Goal: Transaction & Acquisition: Purchase product/service

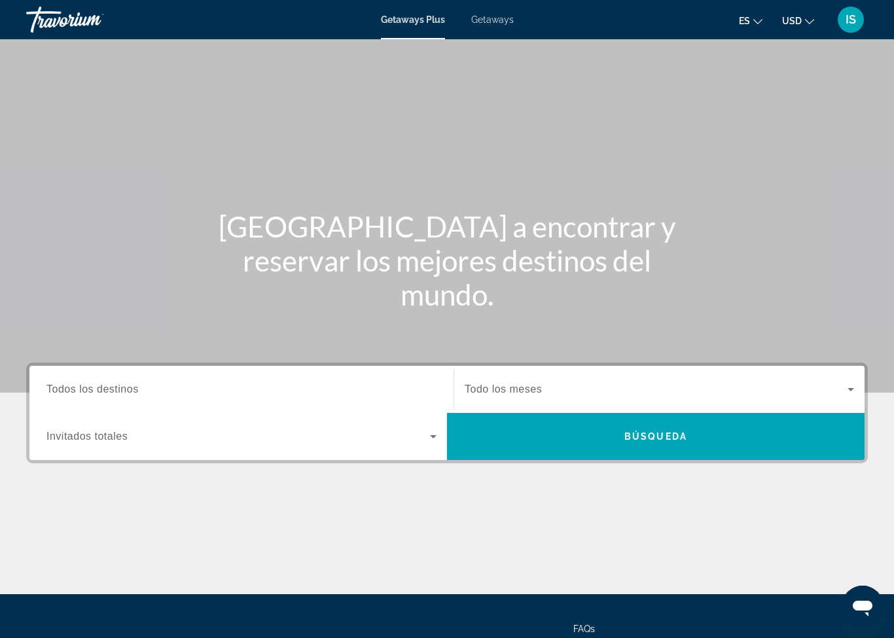
click at [491, 33] on div "Getaways Plus Getaways es English Español Français Italiano Português русский U…" at bounding box center [447, 20] width 894 height 34
click at [488, 24] on span "Getaways" at bounding box center [492, 19] width 43 height 10
click at [154, 394] on input "Destination Todos los destinos" at bounding box center [241, 390] width 390 height 16
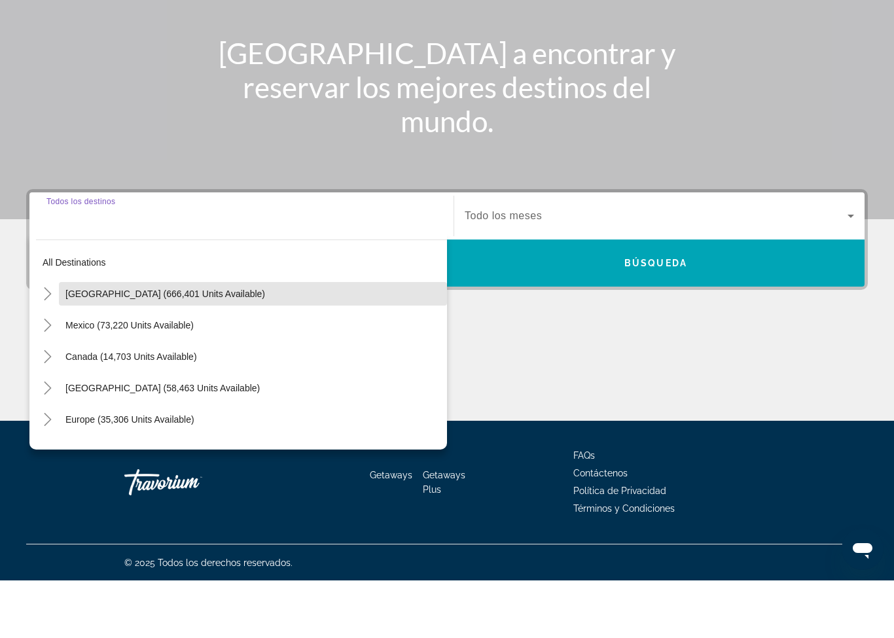
scroll to position [117, 0]
click at [210, 335] on span "Search widget" at bounding box center [253, 350] width 388 height 31
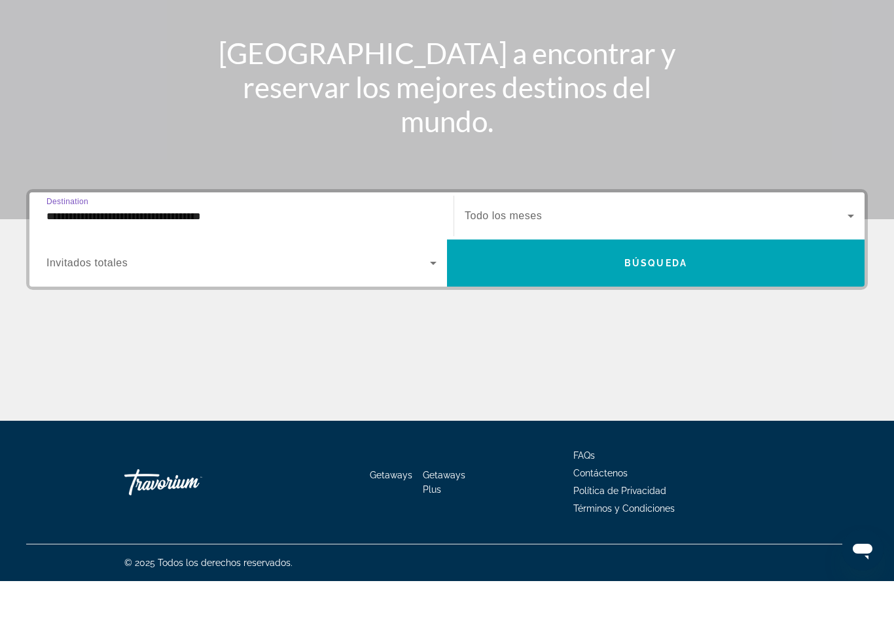
click at [201, 255] on div "**********" at bounding box center [241, 273] width 390 height 37
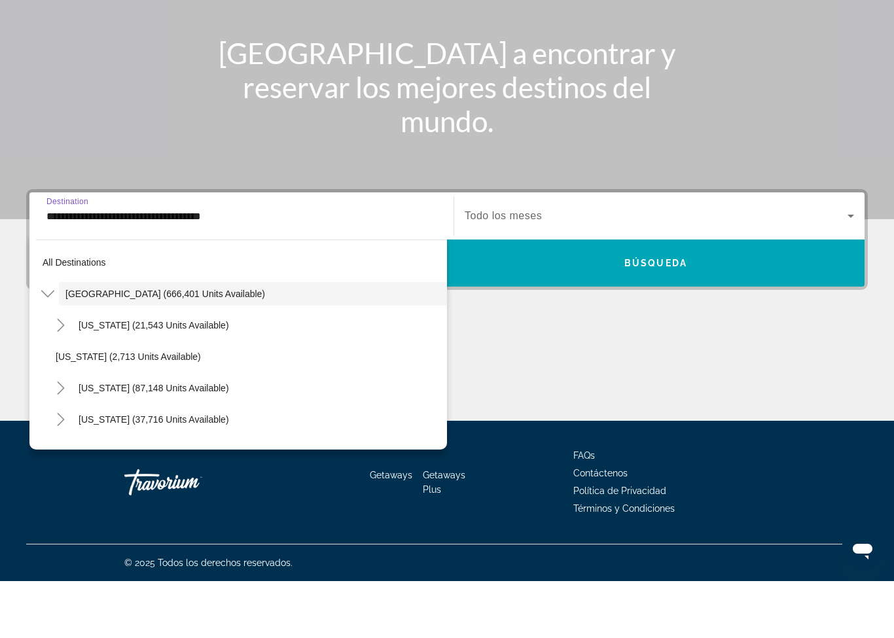
click at [241, 266] on input "**********" at bounding box center [241, 274] width 390 height 16
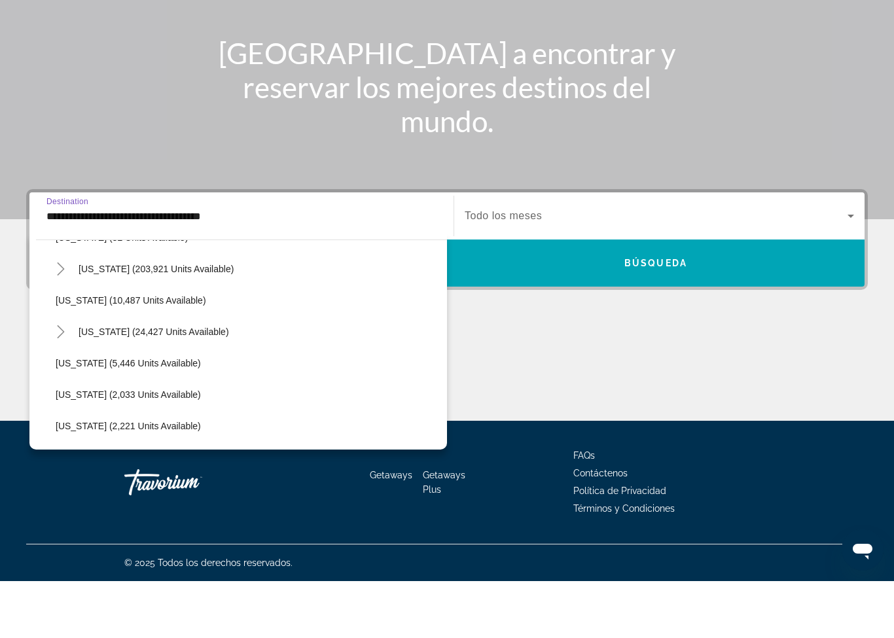
scroll to position [225, 0]
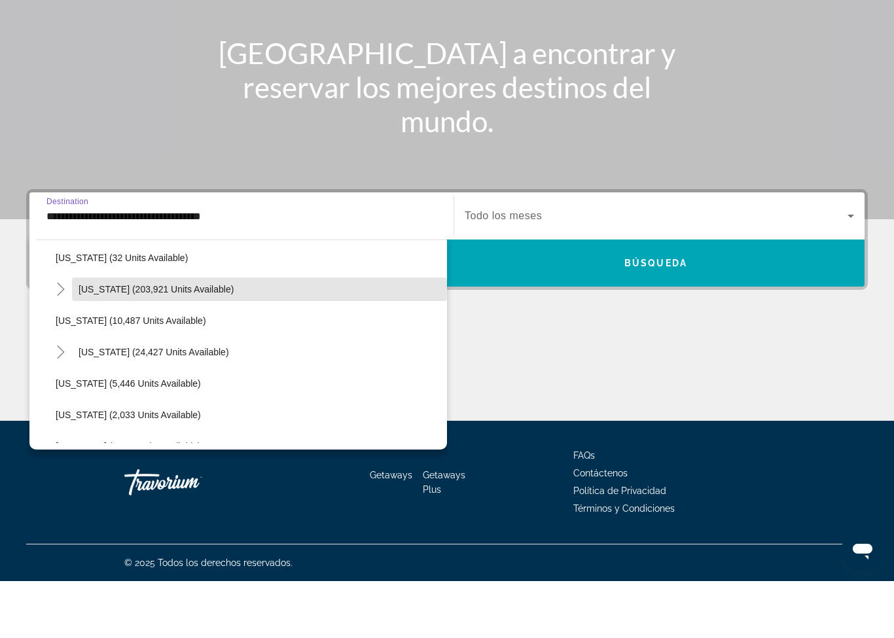
click at [180, 331] on span "Search widget" at bounding box center [259, 346] width 375 height 31
type input "**********"
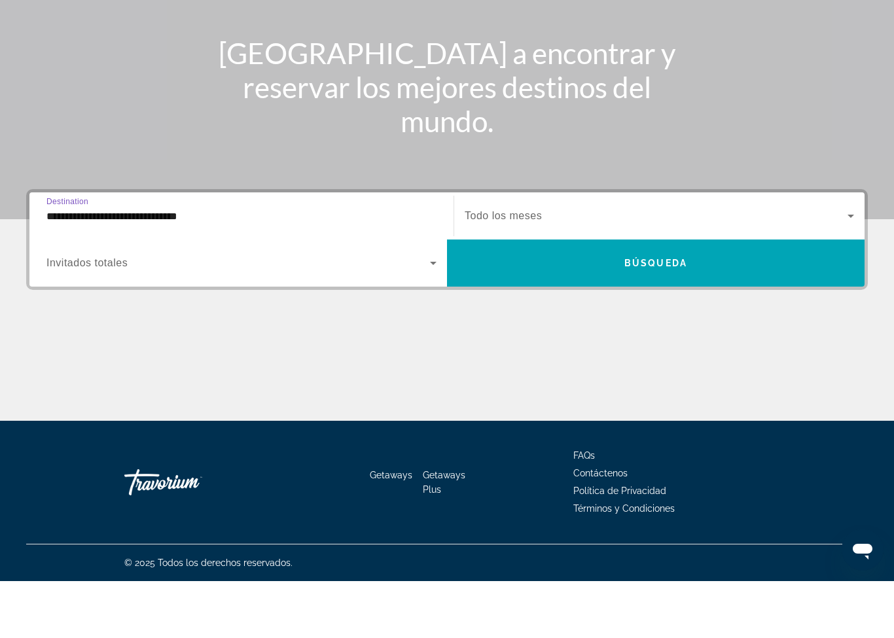
click at [526, 267] on span "Todo los meses" at bounding box center [503, 272] width 77 height 11
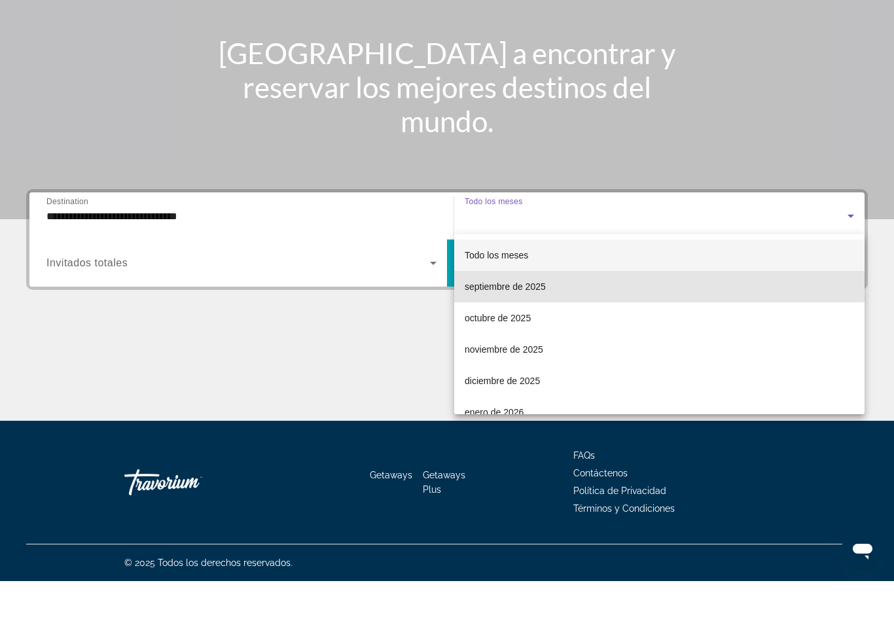
click at [492, 336] on span "septiembre de 2025" at bounding box center [505, 344] width 81 height 16
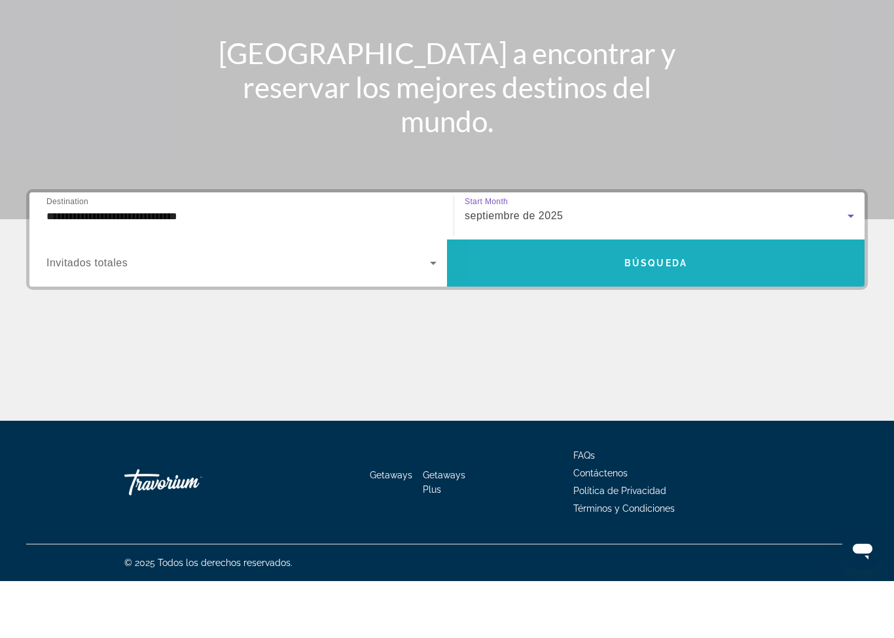
click at [584, 304] on span "Search widget" at bounding box center [656, 319] width 418 height 31
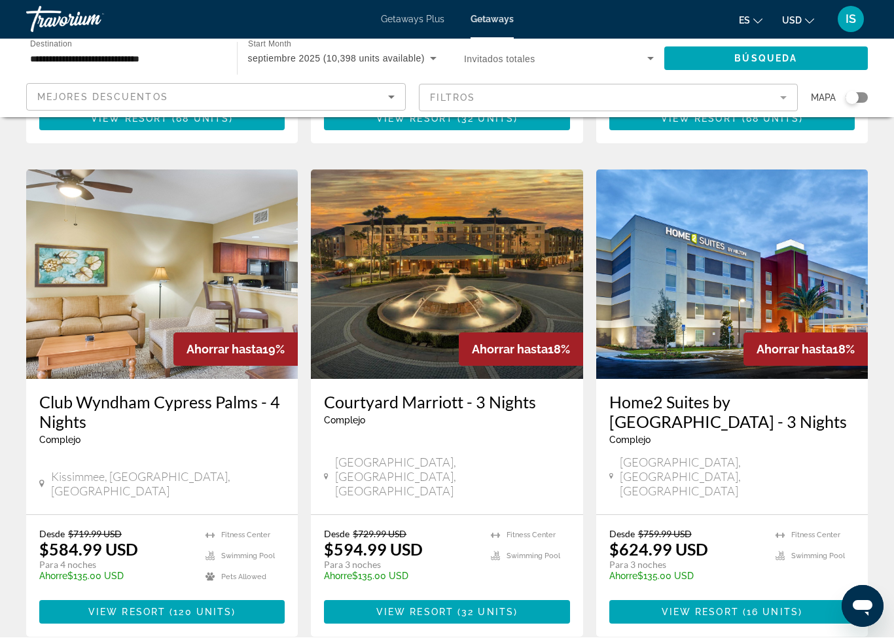
scroll to position [1519, 0]
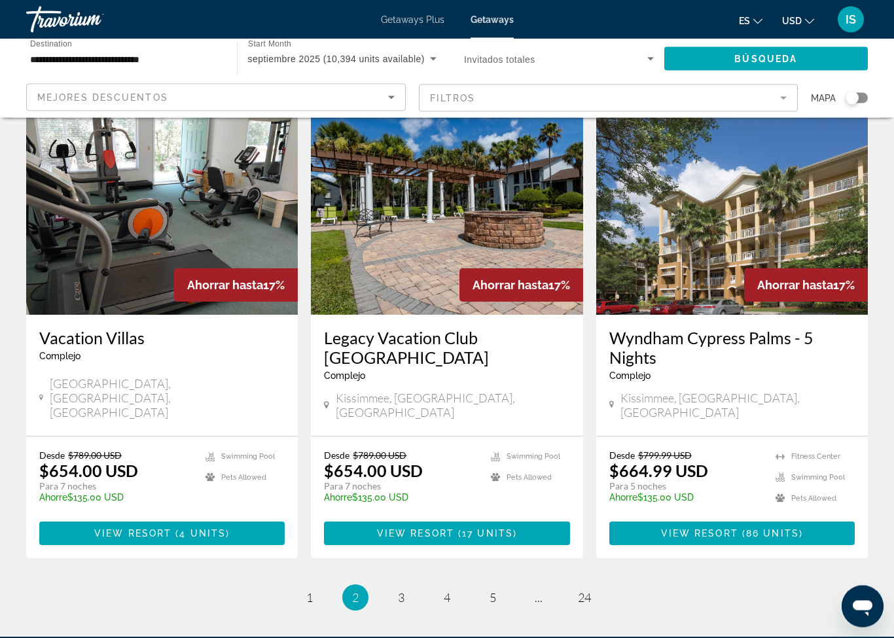
scroll to position [1598, 0]
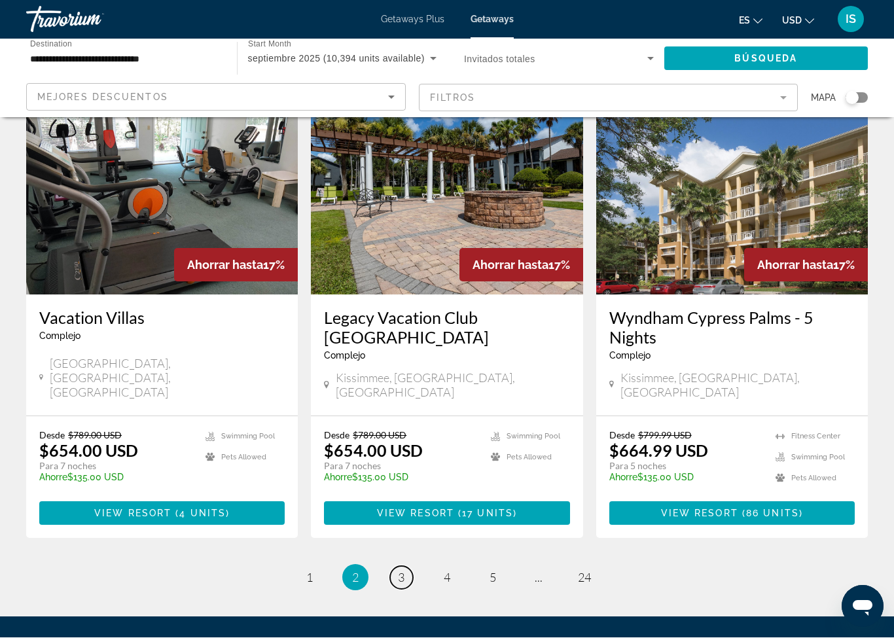
click at [405, 567] on link "page 3" at bounding box center [401, 578] width 23 height 23
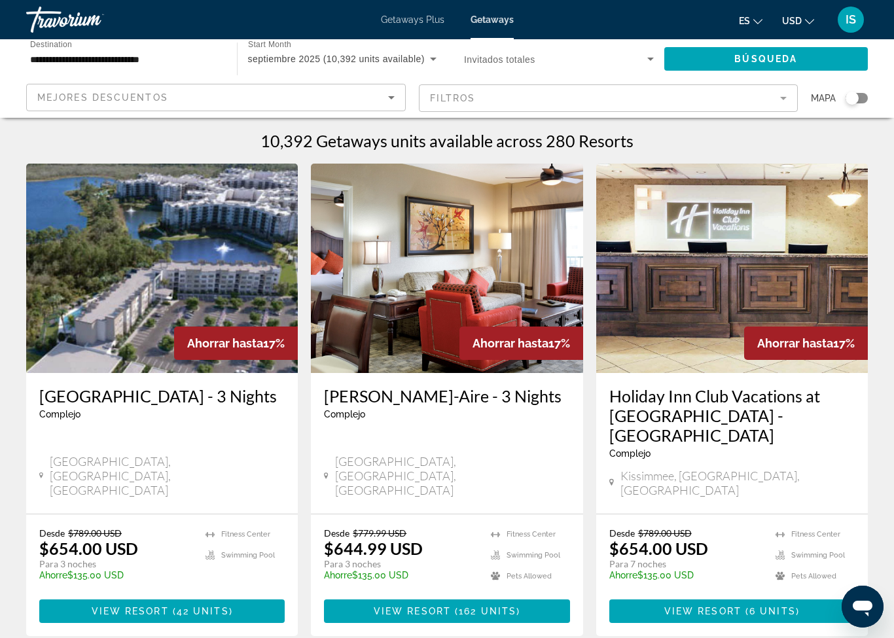
click at [786, 98] on mat-form-field "Filtros" at bounding box center [609, 98] width 380 height 28
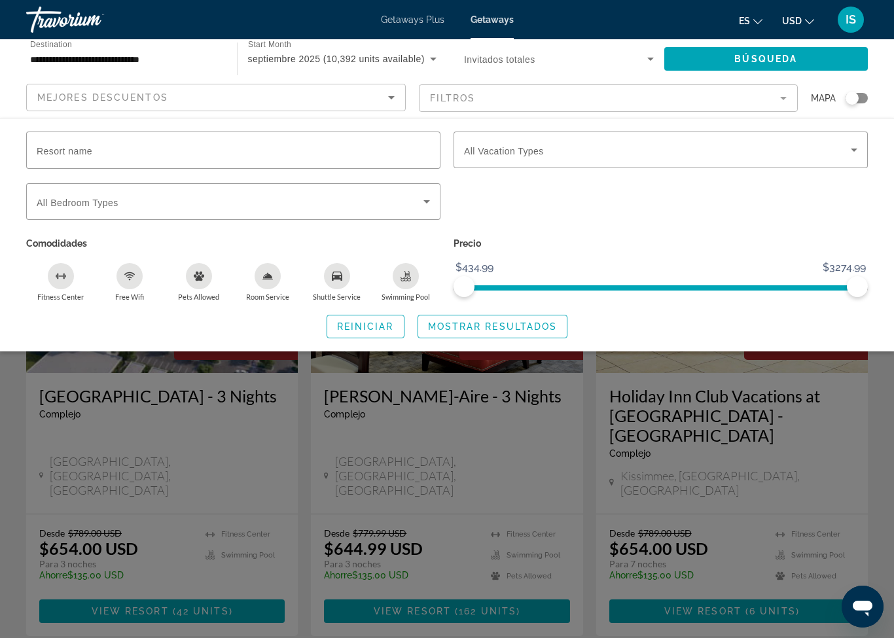
click at [783, 100] on mat-form-field "Filtros" at bounding box center [609, 98] width 380 height 28
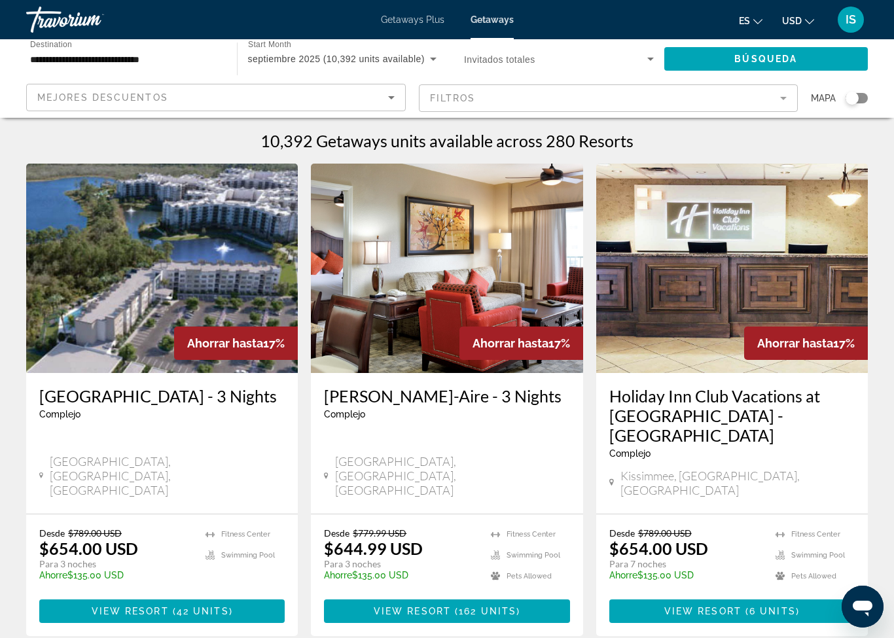
click at [397, 100] on icon "Sort by" at bounding box center [392, 98] width 16 height 16
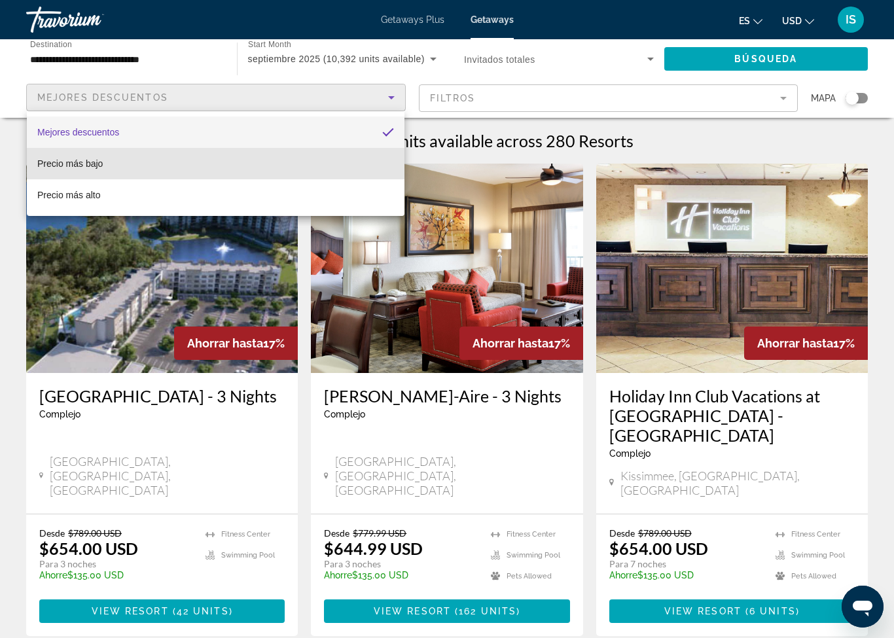
click at [107, 161] on mat-option "Precio más bajo" at bounding box center [216, 163] width 378 height 31
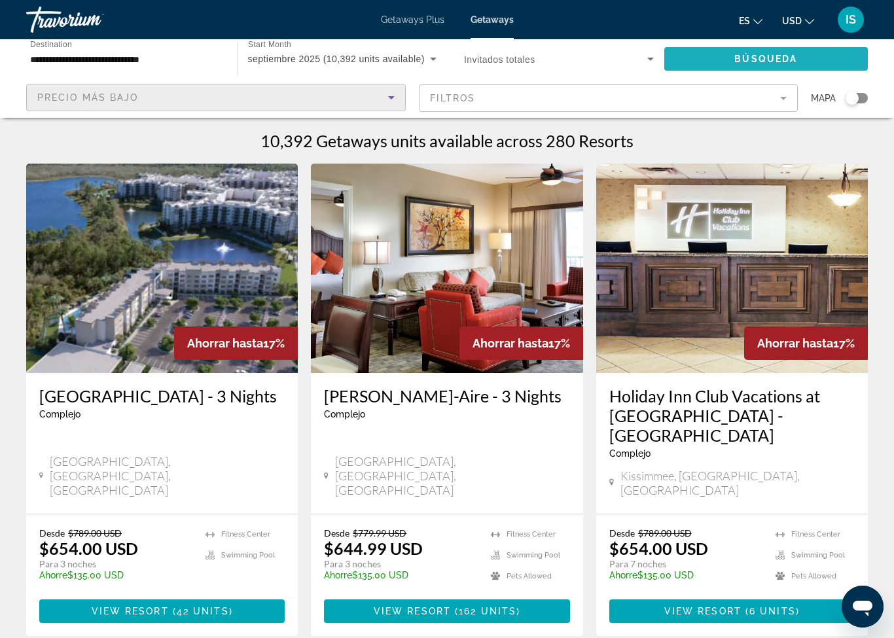
click at [725, 58] on span "Search widget" at bounding box center [767, 58] width 204 height 31
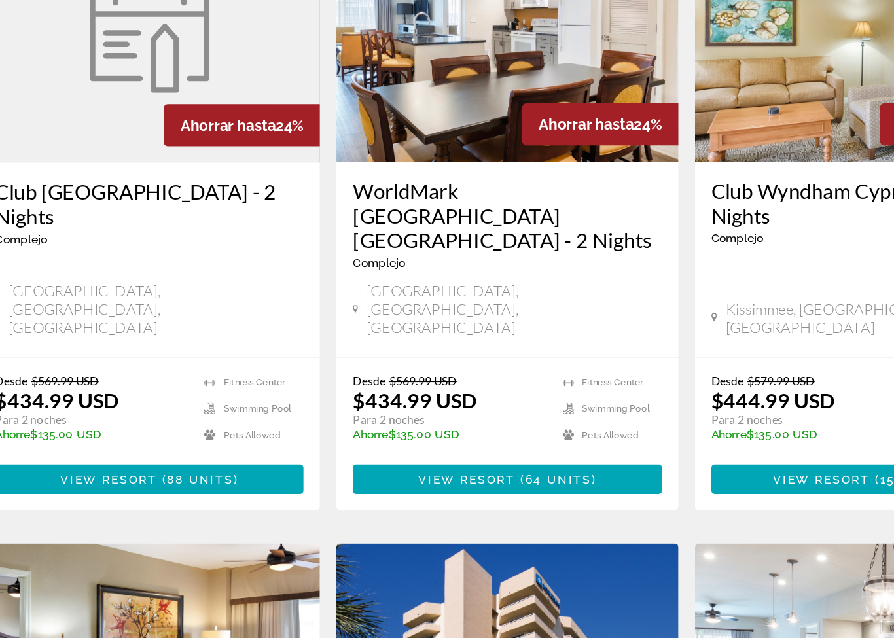
scroll to position [176, 0]
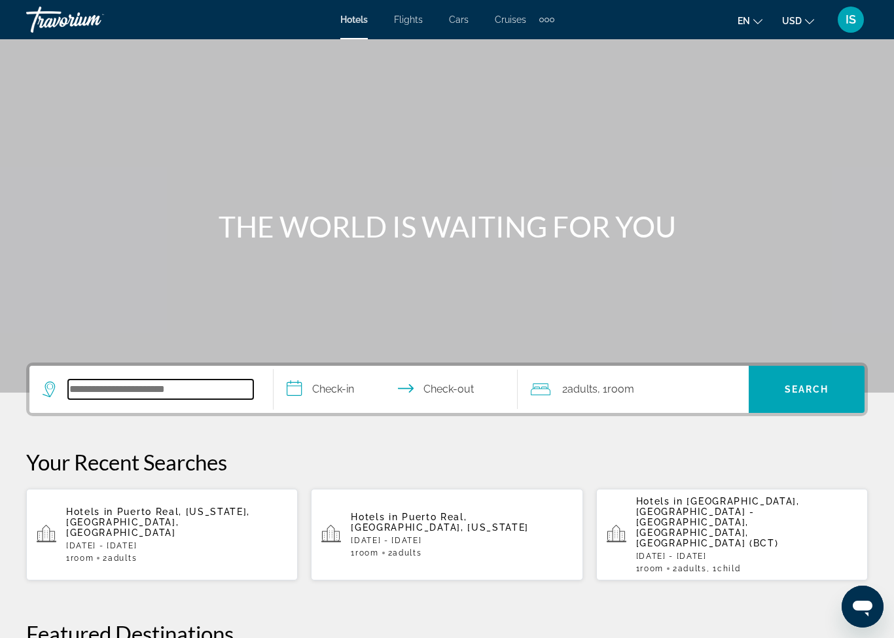
click at [105, 392] on input "Search widget" at bounding box center [160, 390] width 185 height 20
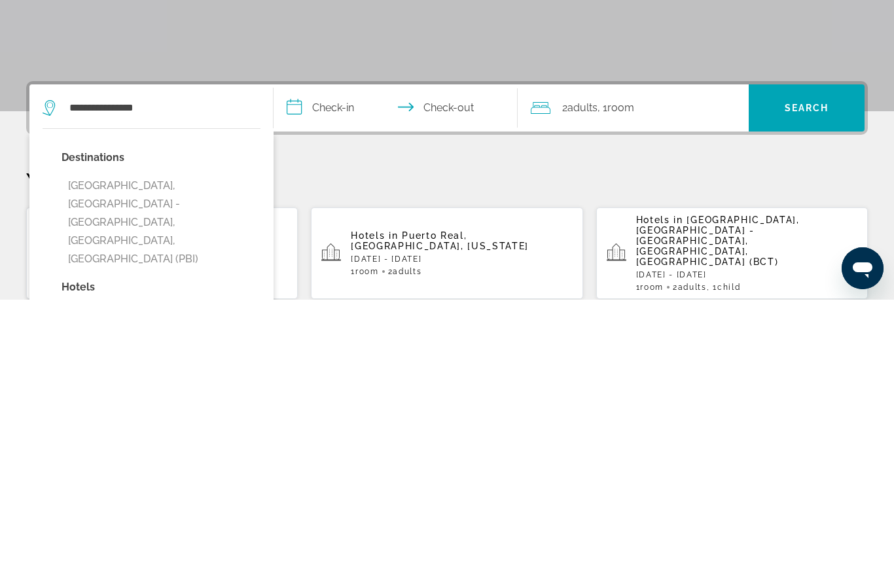
click at [236, 455] on button "[GEOGRAPHIC_DATA], [GEOGRAPHIC_DATA] - [GEOGRAPHIC_DATA], [GEOGRAPHIC_DATA], [G…" at bounding box center [161, 504] width 199 height 98
type input "**********"
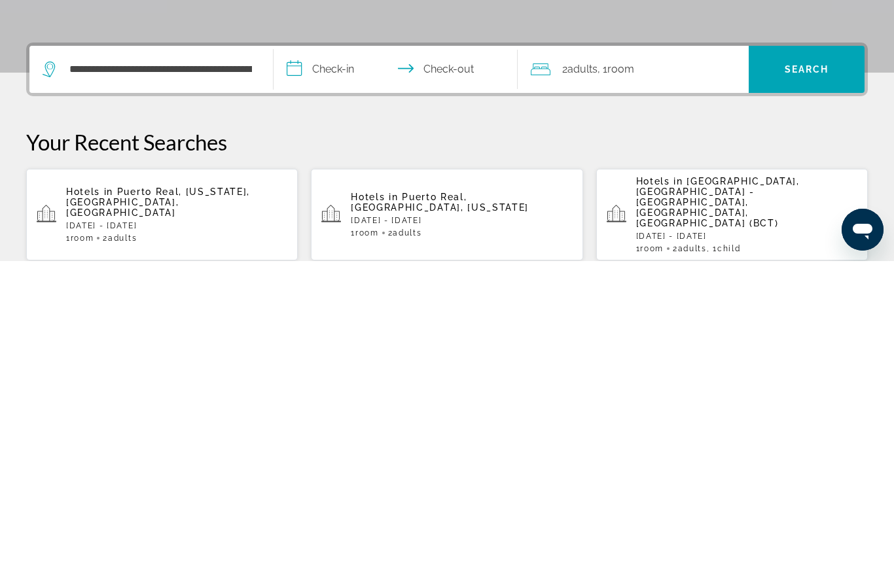
click at [376, 366] on input "**********" at bounding box center [398, 391] width 249 height 51
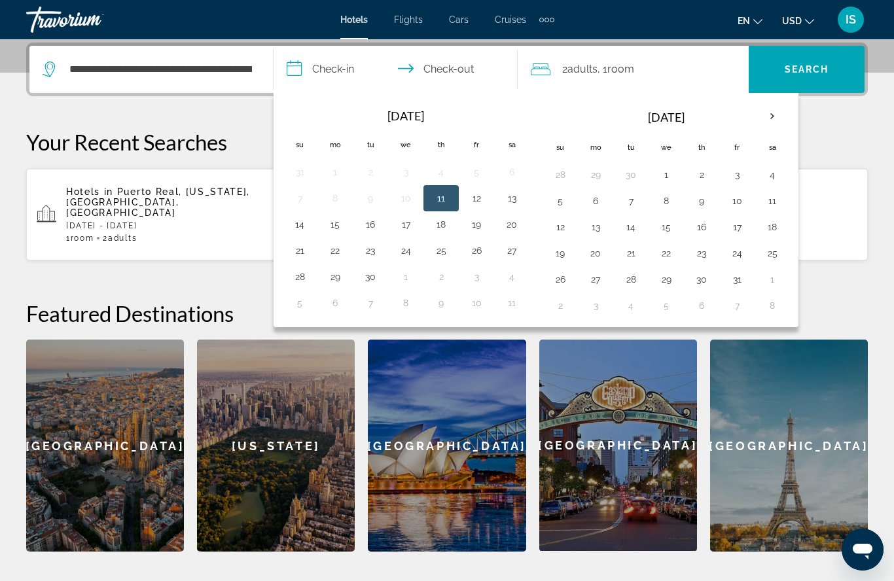
click at [440, 282] on button "2" at bounding box center [441, 277] width 21 height 18
click at [305, 306] on button "5" at bounding box center [299, 303] width 21 height 18
type input "**********"
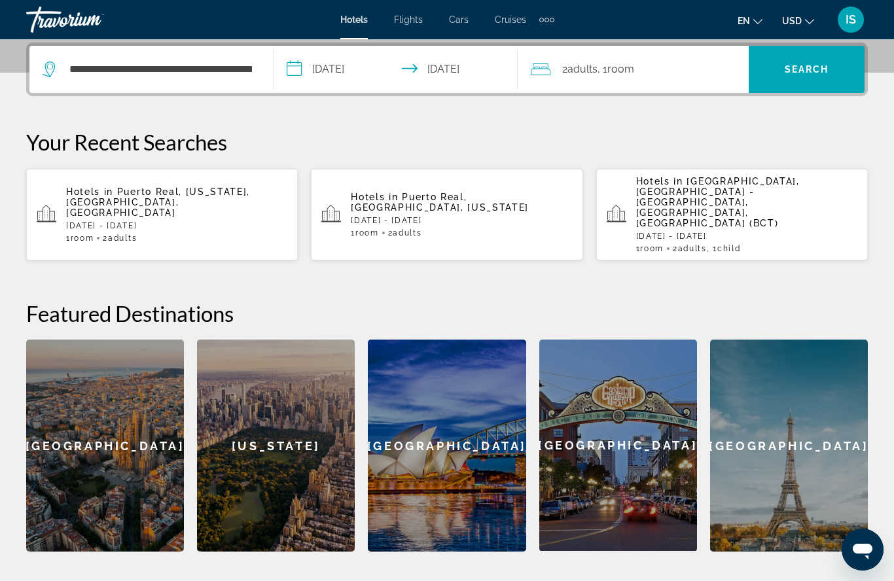
click at [640, 67] on div "2 Adult Adults , 1 Room rooms" at bounding box center [640, 69] width 218 height 18
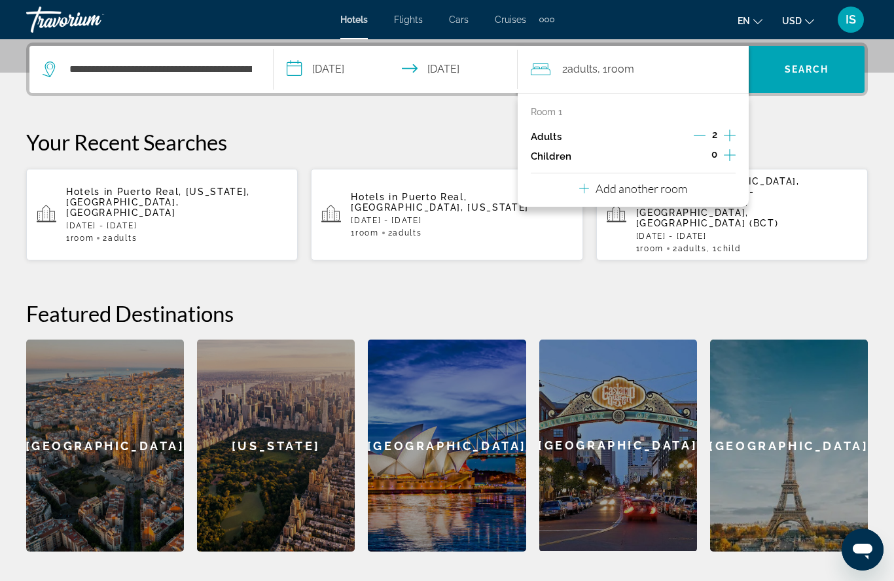
click at [731, 155] on icon "Increment children" at bounding box center [730, 155] width 12 height 16
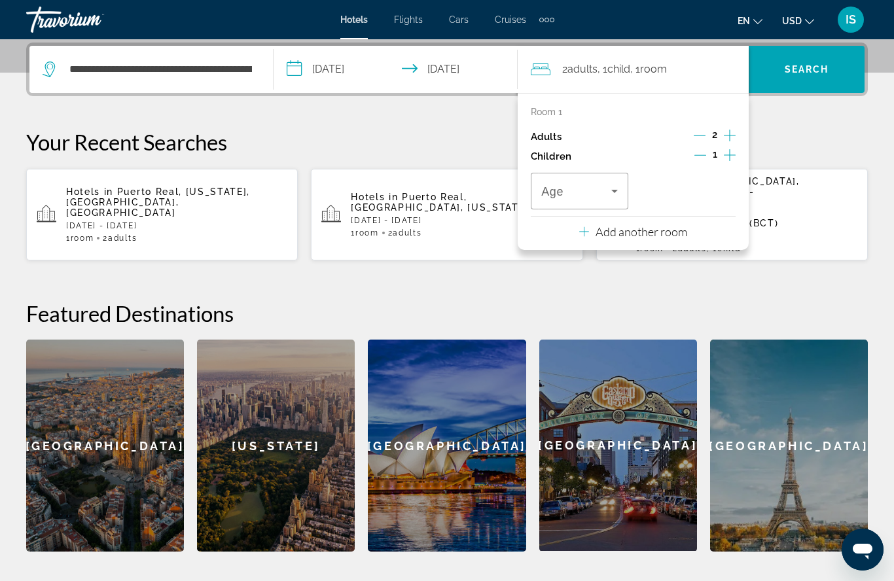
click at [617, 190] on icon "Travelers: 2 adults, 1 child" at bounding box center [615, 191] width 16 height 16
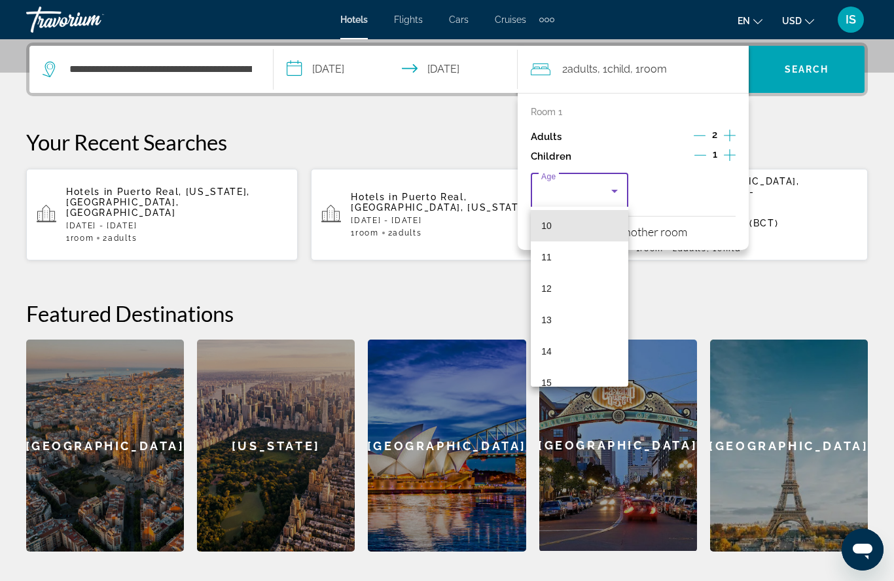
scroll to position [326, 0]
click at [573, 343] on mat-option "14" at bounding box center [580, 341] width 98 height 31
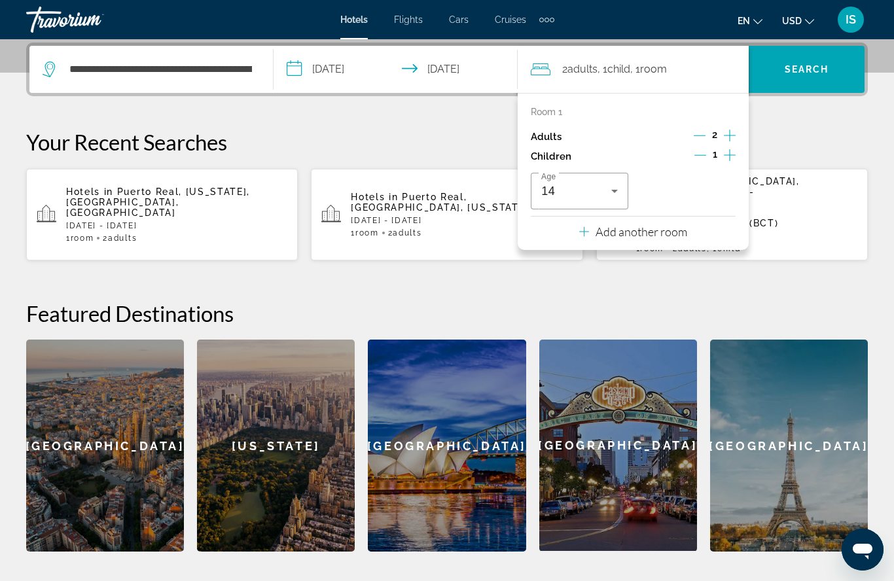
click at [828, 71] on span "Search" at bounding box center [807, 69] width 45 height 10
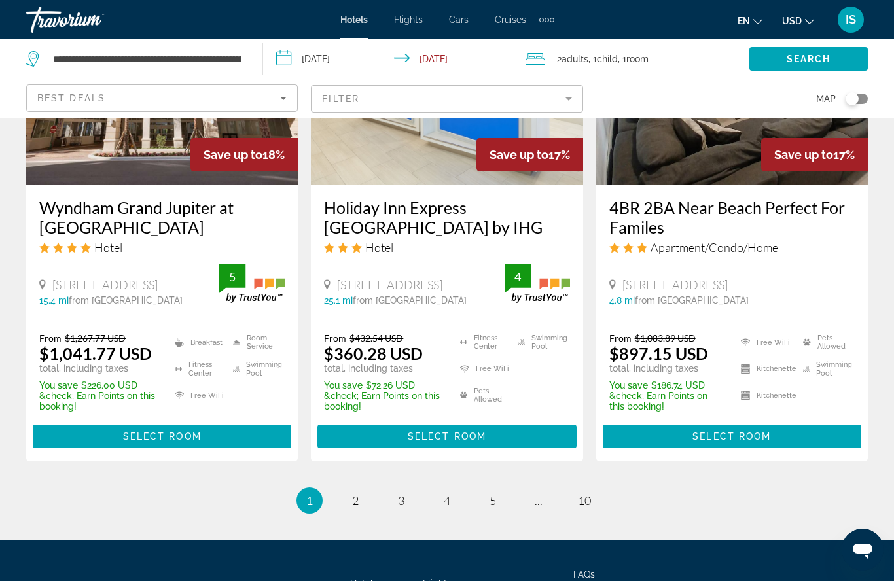
scroll to position [1703, 0]
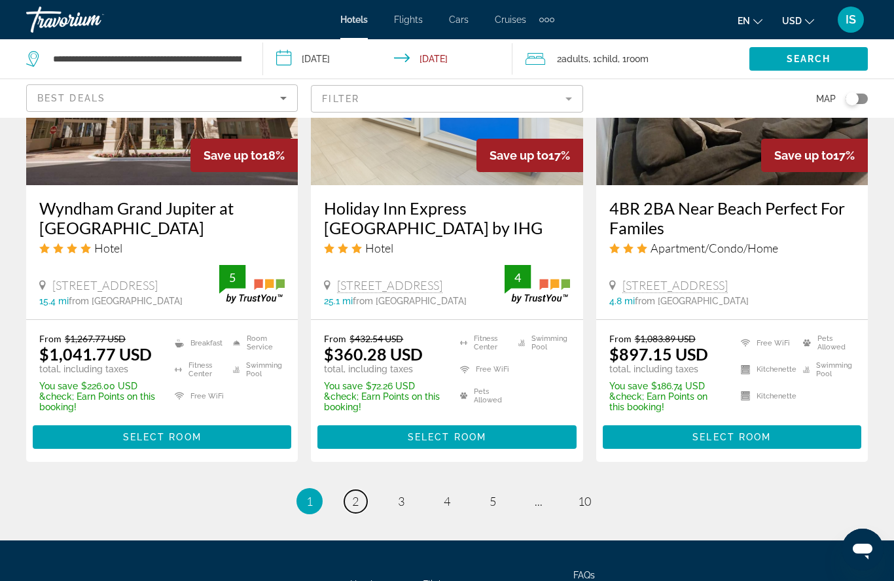
click at [359, 509] on span "2" at bounding box center [355, 501] width 7 height 14
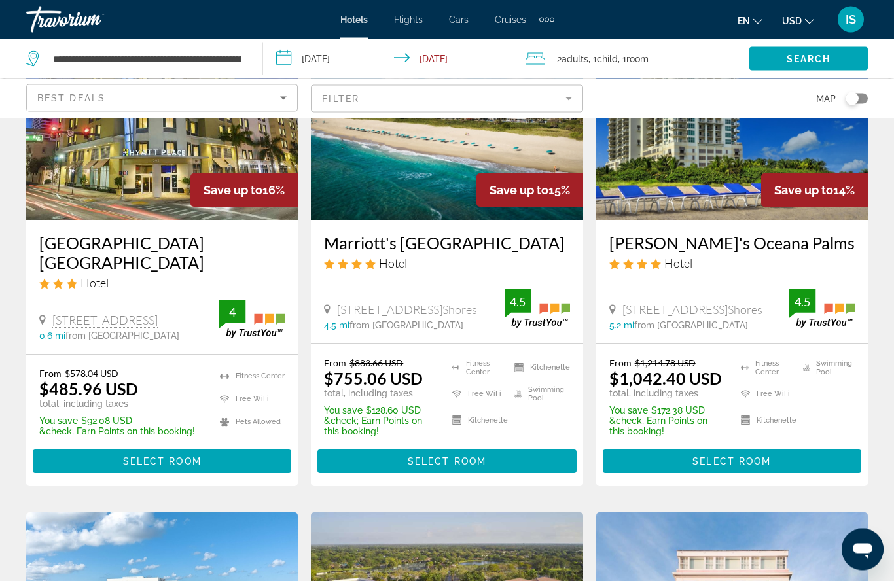
scroll to position [153, 0]
click at [458, 460] on span "Select Room" at bounding box center [447, 461] width 79 height 10
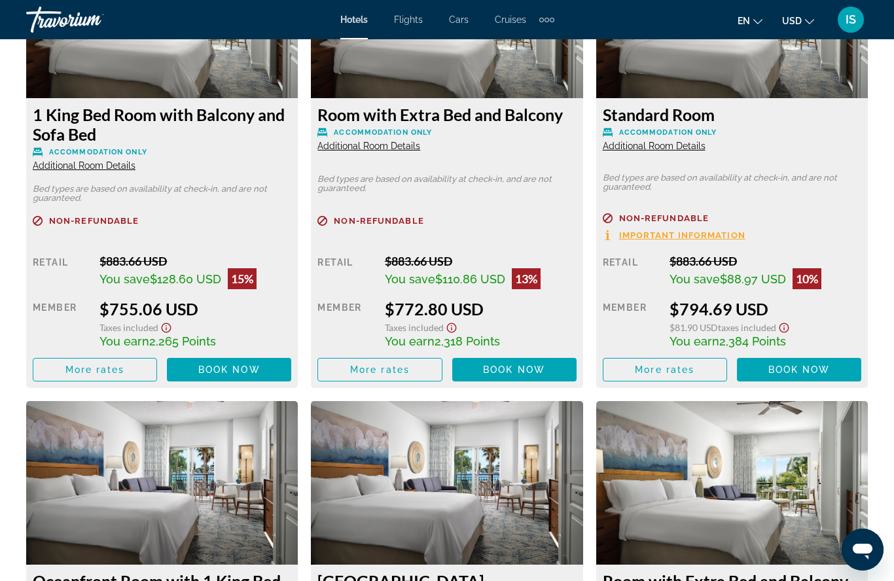
scroll to position [2140, 0]
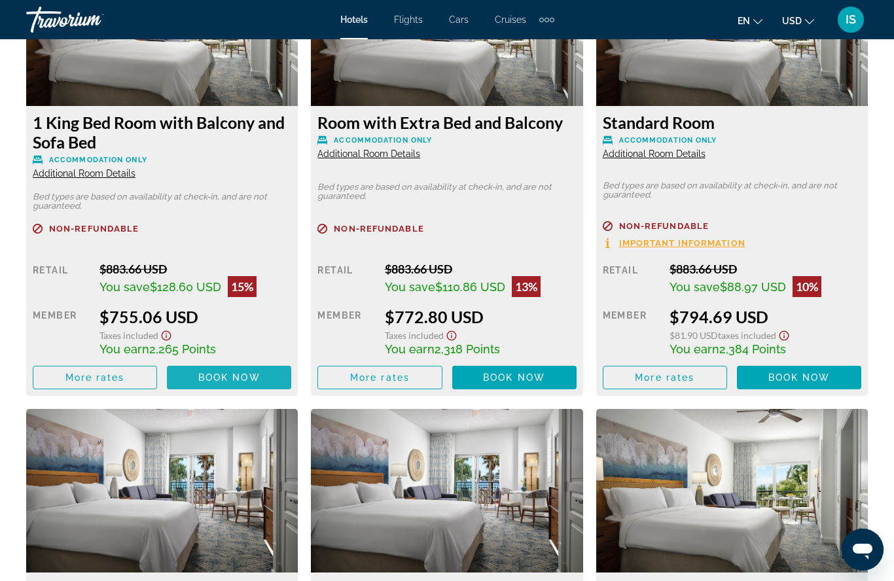
click at [265, 377] on span "Main content" at bounding box center [229, 377] width 124 height 31
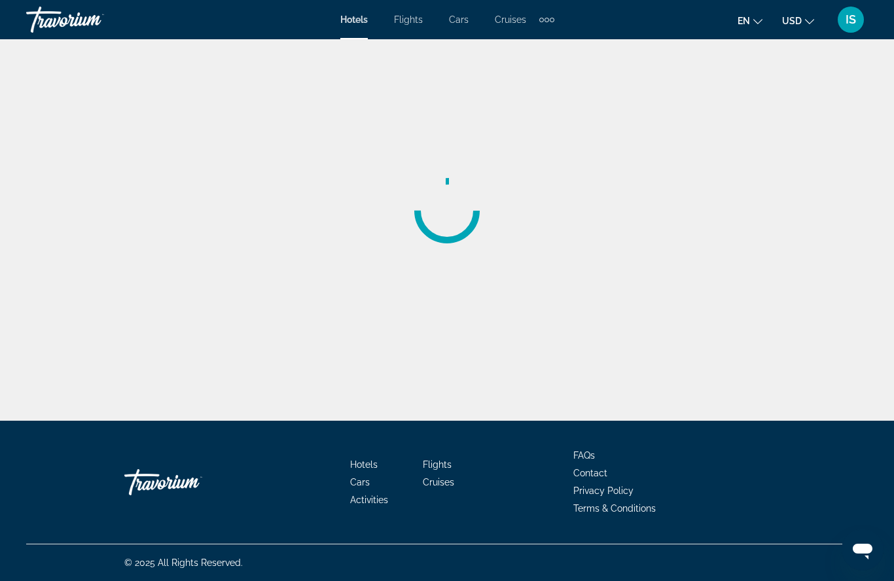
scroll to position [57, 0]
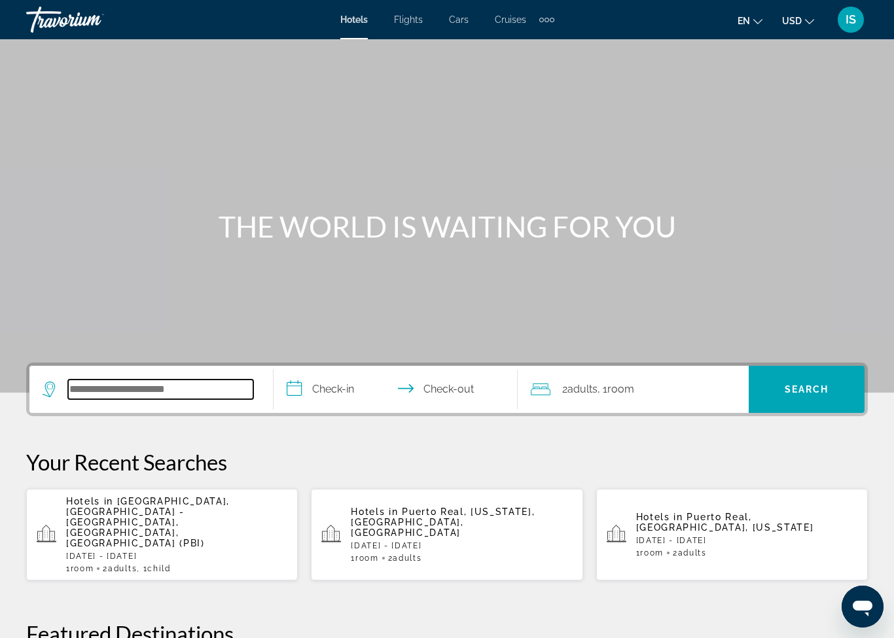
click at [194, 386] on input "Search widget" at bounding box center [160, 390] width 185 height 20
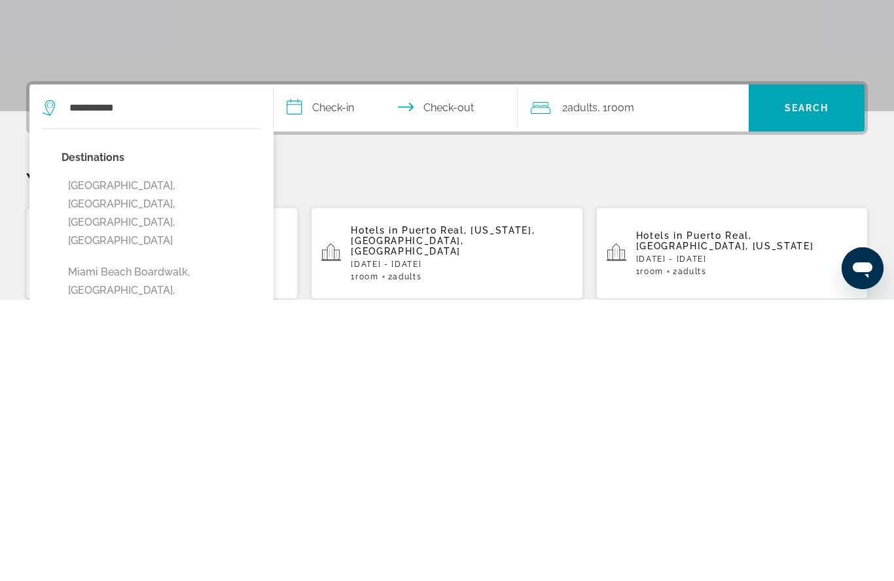
click at [215, 455] on button "[GEOGRAPHIC_DATA], [GEOGRAPHIC_DATA], [GEOGRAPHIC_DATA], [GEOGRAPHIC_DATA]" at bounding box center [161, 495] width 199 height 80
type input "**********"
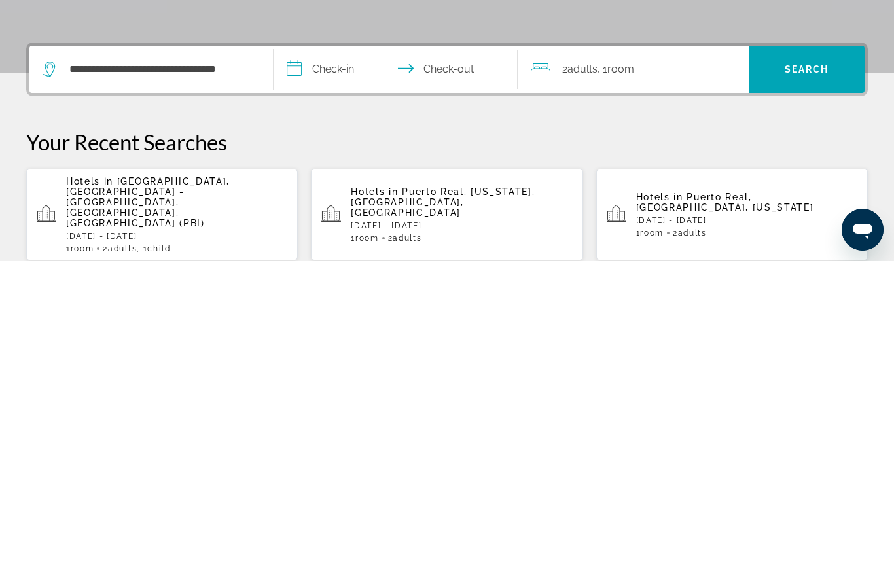
click at [350, 366] on input "**********" at bounding box center [398, 391] width 249 height 51
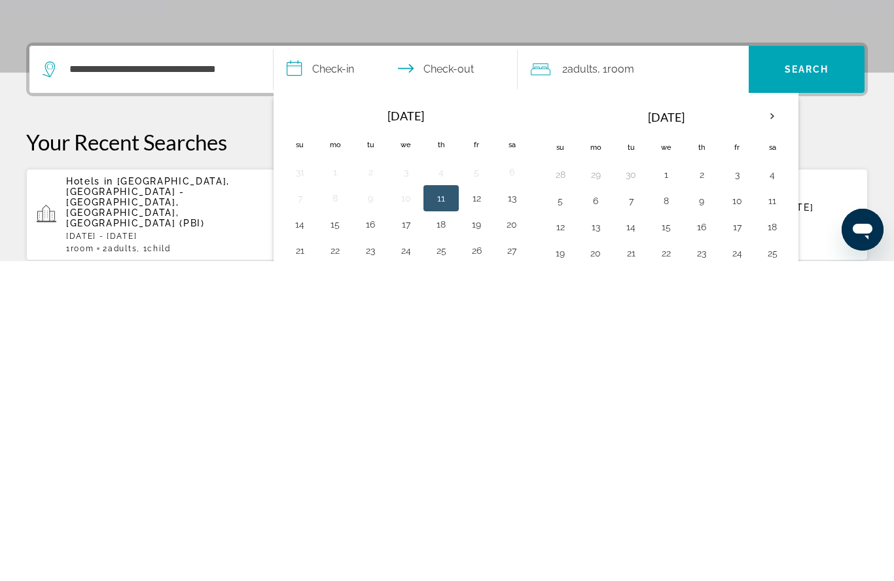
scroll to position [320, 0]
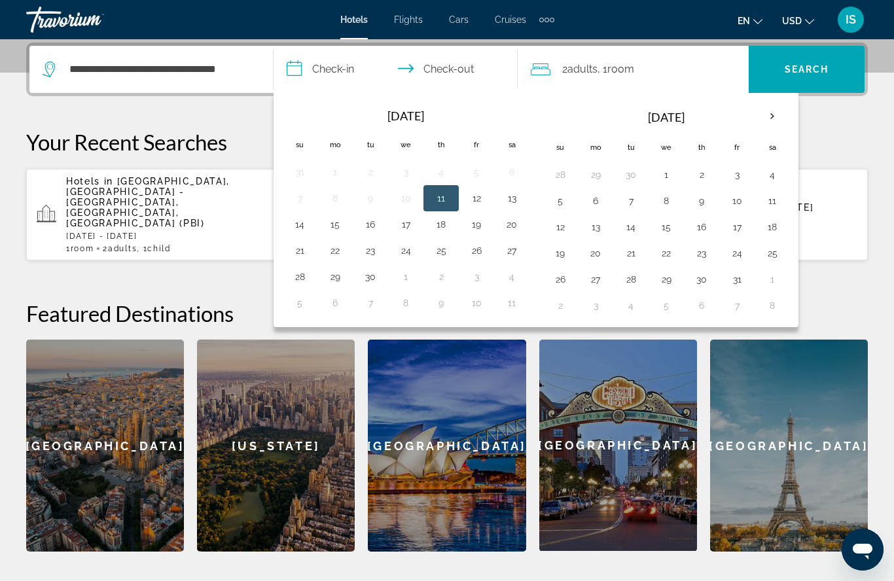
click at [737, 172] on button "3" at bounding box center [737, 175] width 21 height 18
click at [562, 206] on button "5" at bounding box center [560, 201] width 21 height 18
type input "**********"
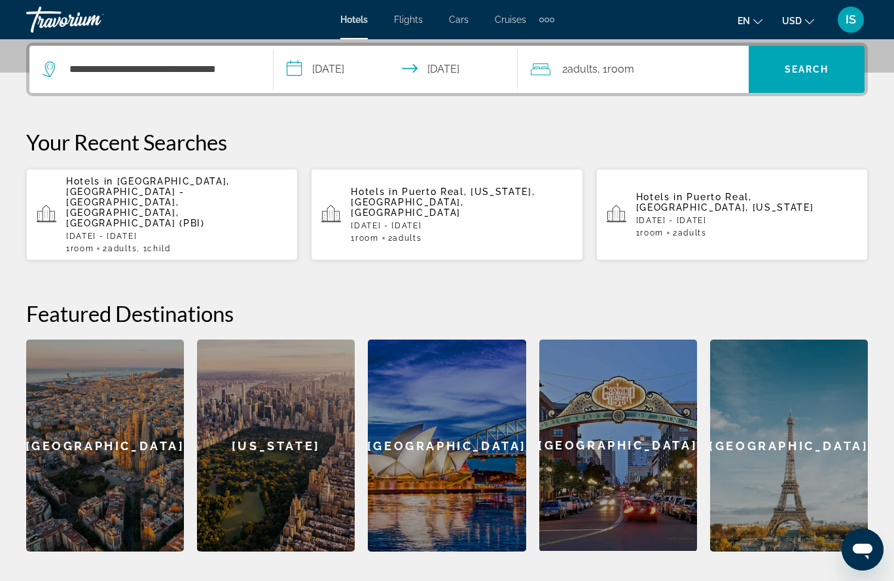
click at [634, 69] on span "Room" at bounding box center [621, 69] width 27 height 12
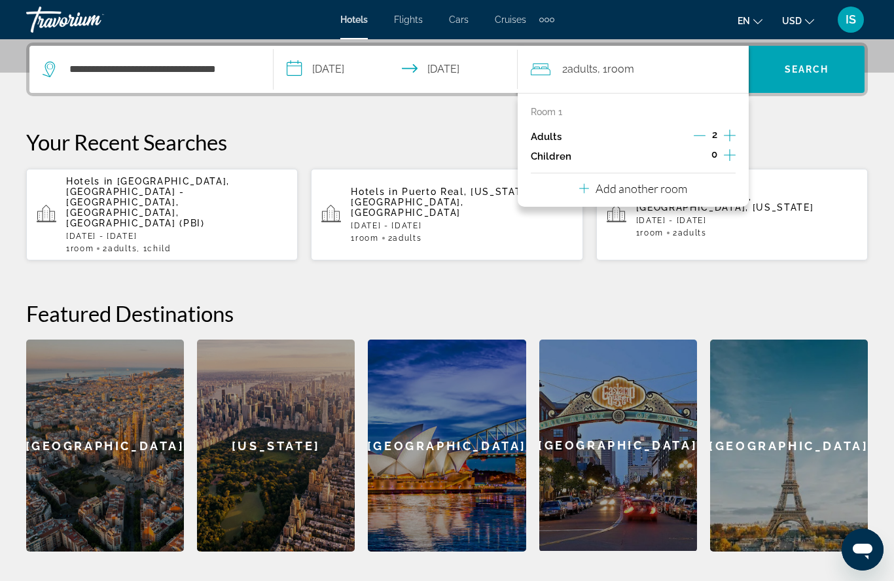
click at [734, 152] on icon "Increment children" at bounding box center [730, 155] width 12 height 16
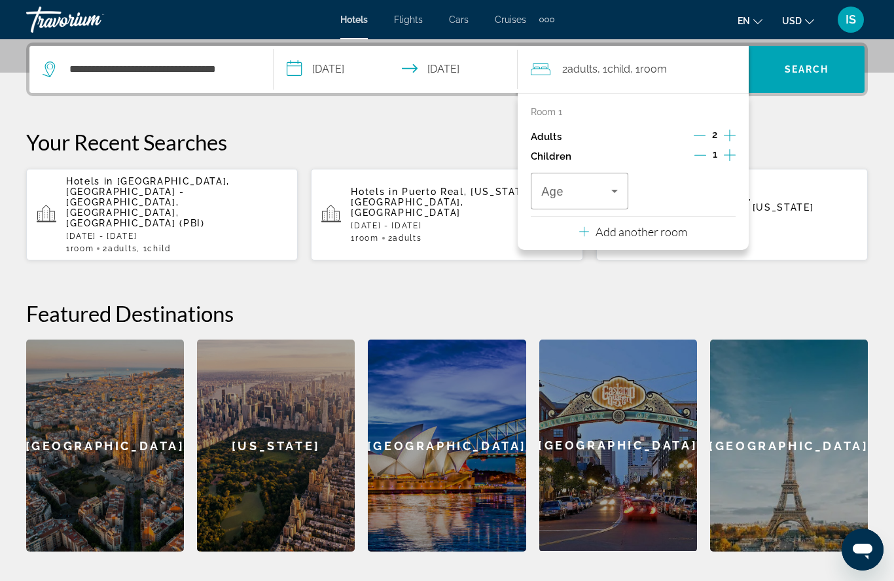
click at [623, 187] on icon "Travelers: 2 adults, 1 child" at bounding box center [615, 191] width 16 height 16
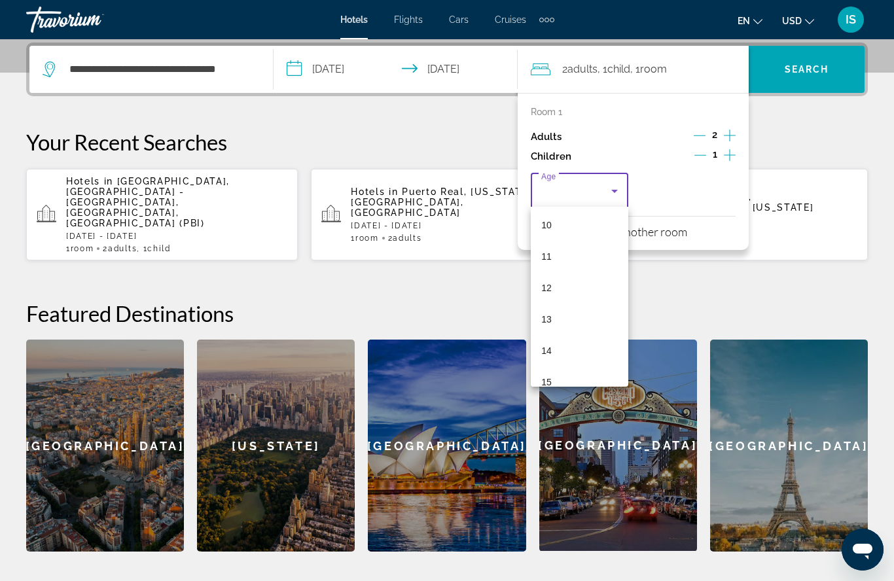
scroll to position [326, 0]
click at [578, 336] on mat-option "14" at bounding box center [580, 341] width 98 height 31
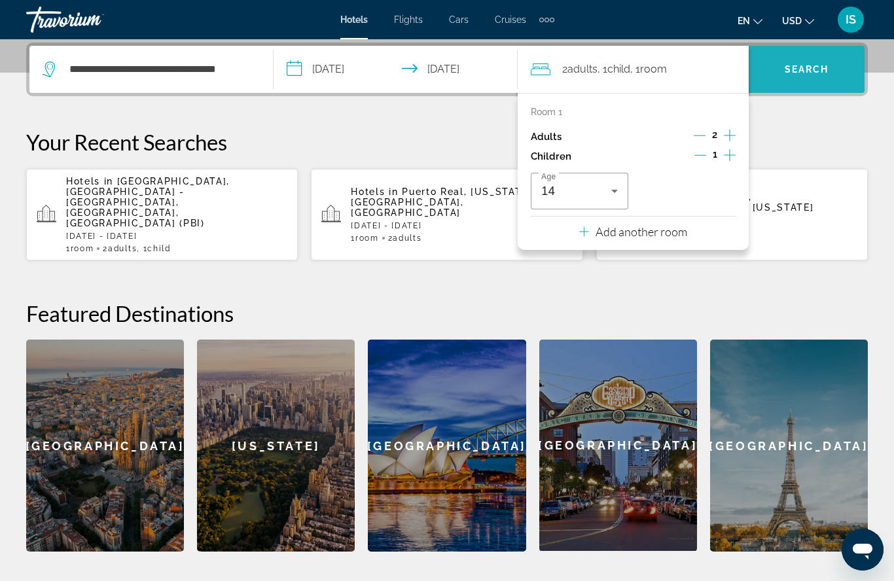
click at [813, 67] on span "Search" at bounding box center [807, 69] width 45 height 10
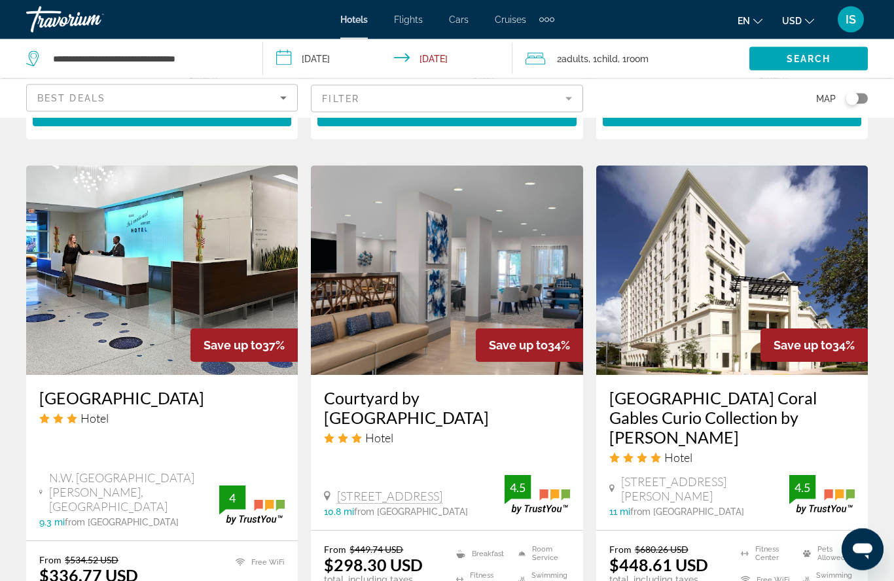
scroll to position [1044, 0]
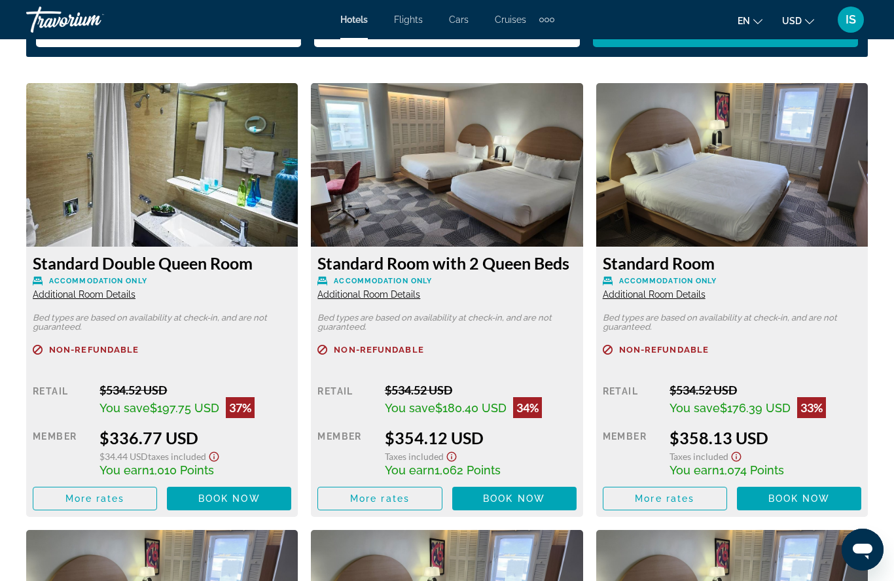
scroll to position [1991, 0]
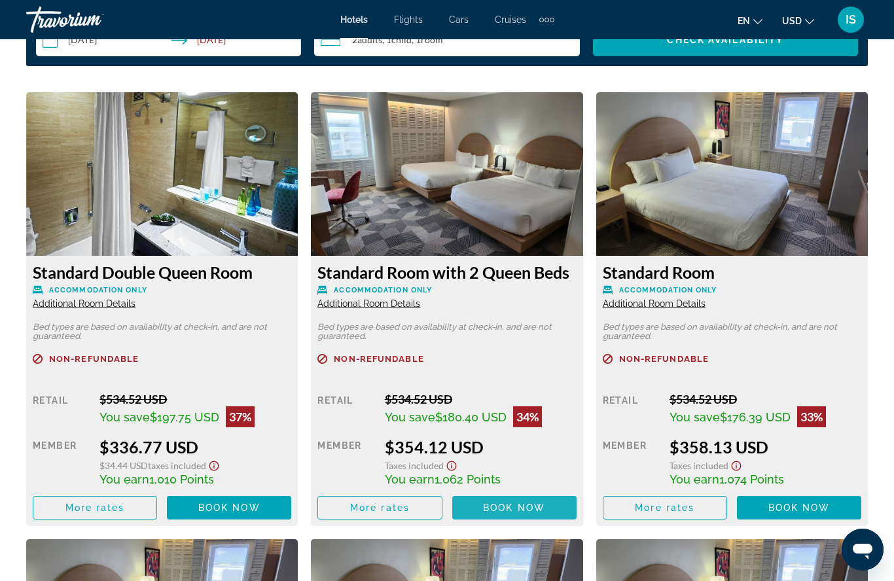
click at [511, 512] on span "Book now" at bounding box center [514, 508] width 62 height 10
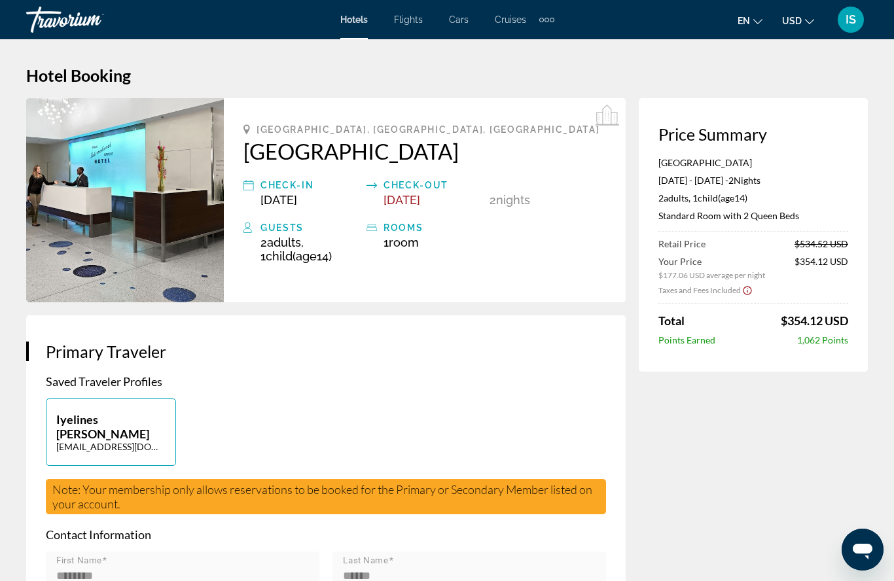
click at [695, 337] on span "Points Earned" at bounding box center [687, 340] width 57 height 11
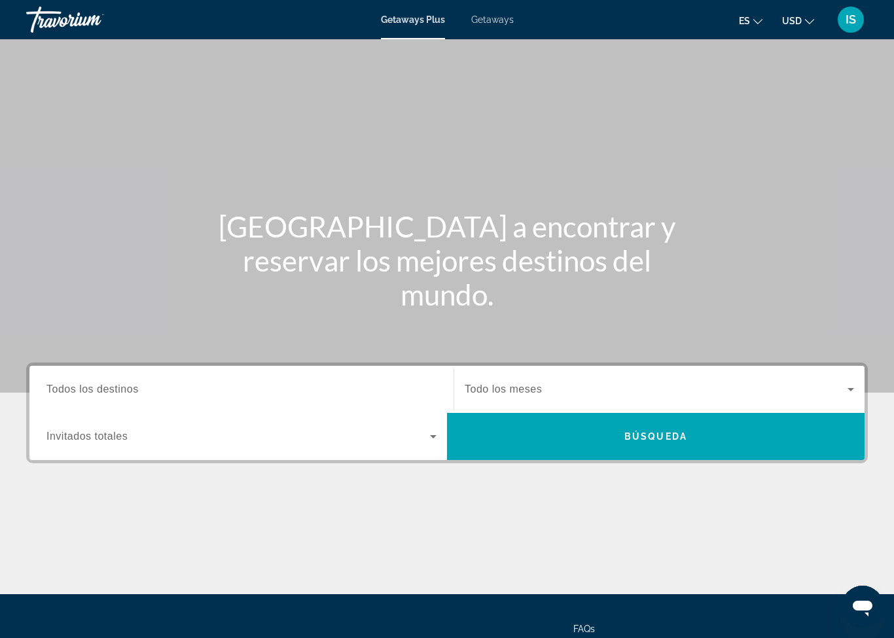
click at [151, 396] on input "Destination Todos los destinos" at bounding box center [241, 390] width 390 height 16
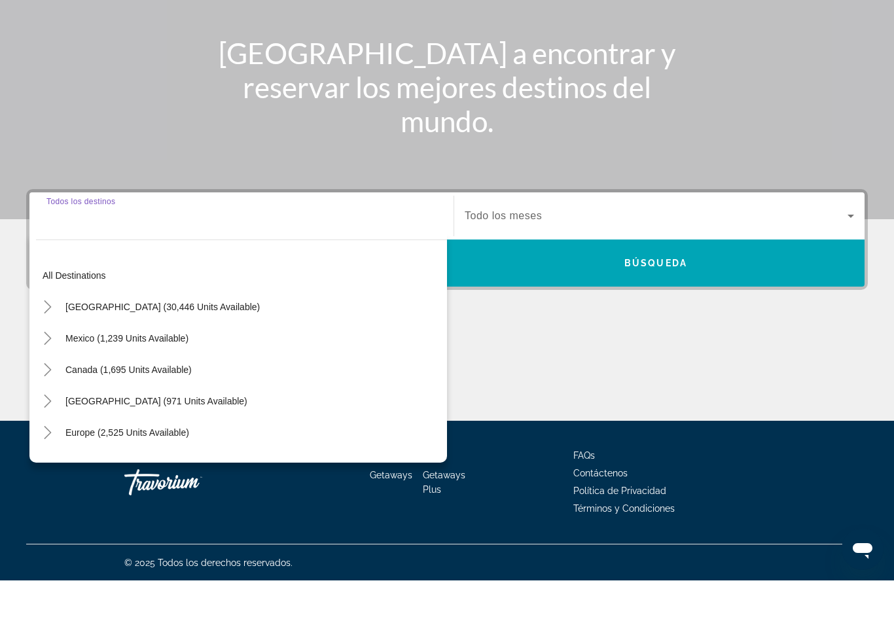
click at [191, 359] on span "United States (30,446 units available)" at bounding box center [162, 364] width 194 height 10
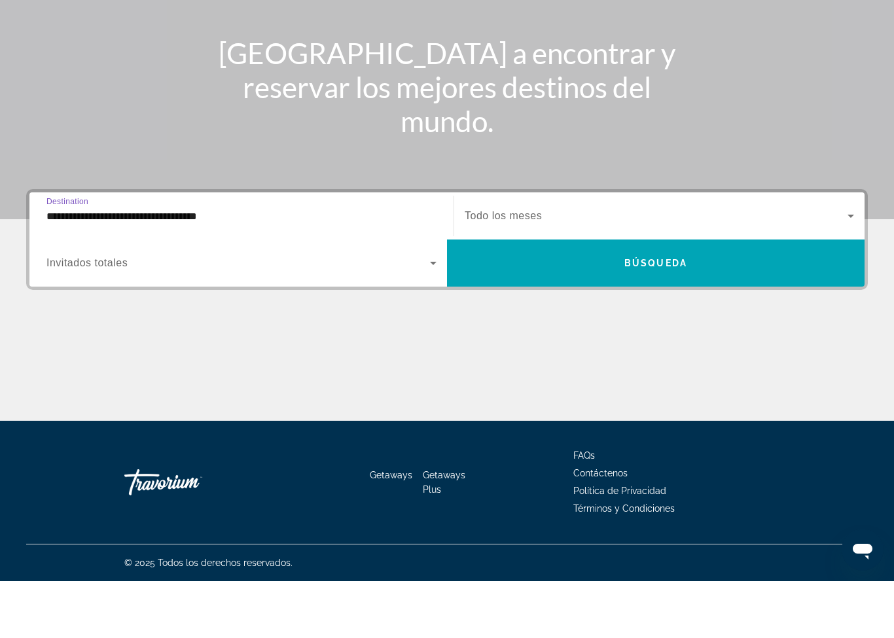
click at [244, 266] on input "**********" at bounding box center [241, 274] width 390 height 16
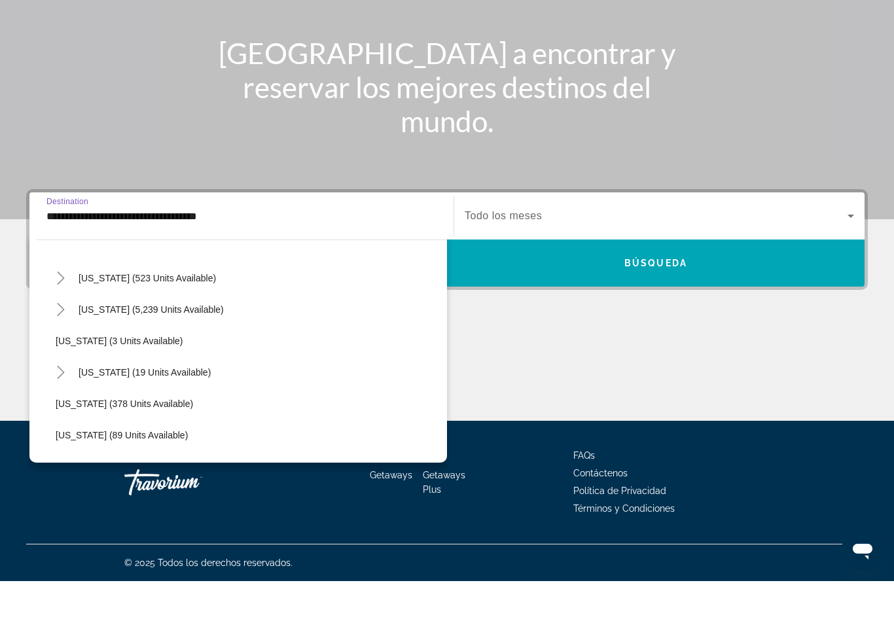
scroll to position [155, 0]
click at [185, 361] on span "Florida (5,239 units available)" at bounding box center [151, 366] width 145 height 10
type input "**********"
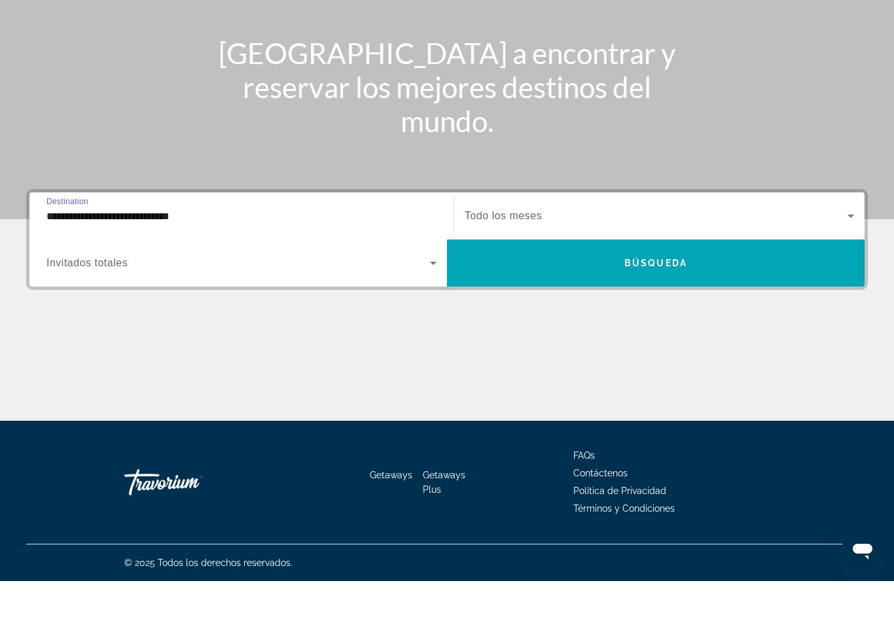
click at [582, 265] on span "Search widget" at bounding box center [656, 273] width 383 height 16
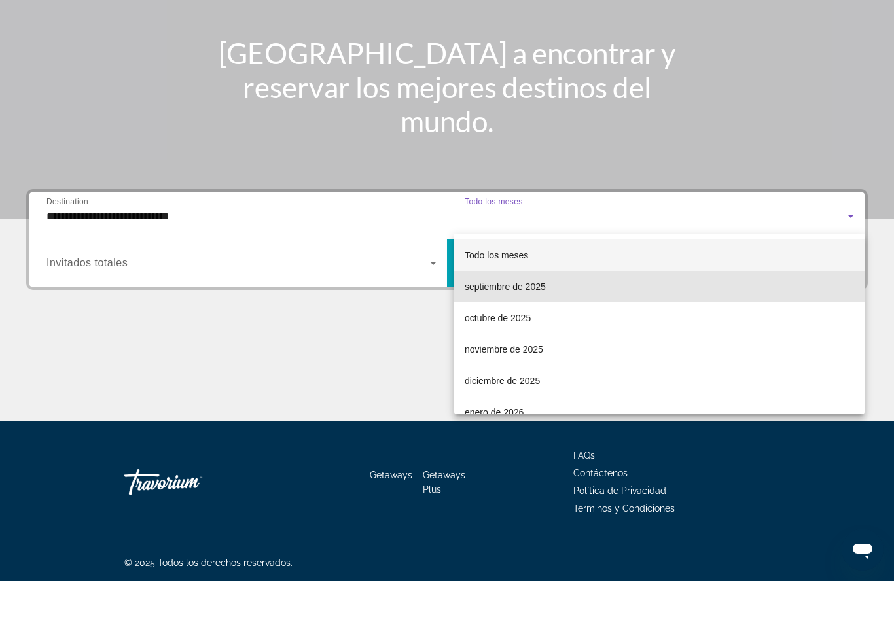
click at [519, 336] on span "septiembre de 2025" at bounding box center [505, 344] width 81 height 16
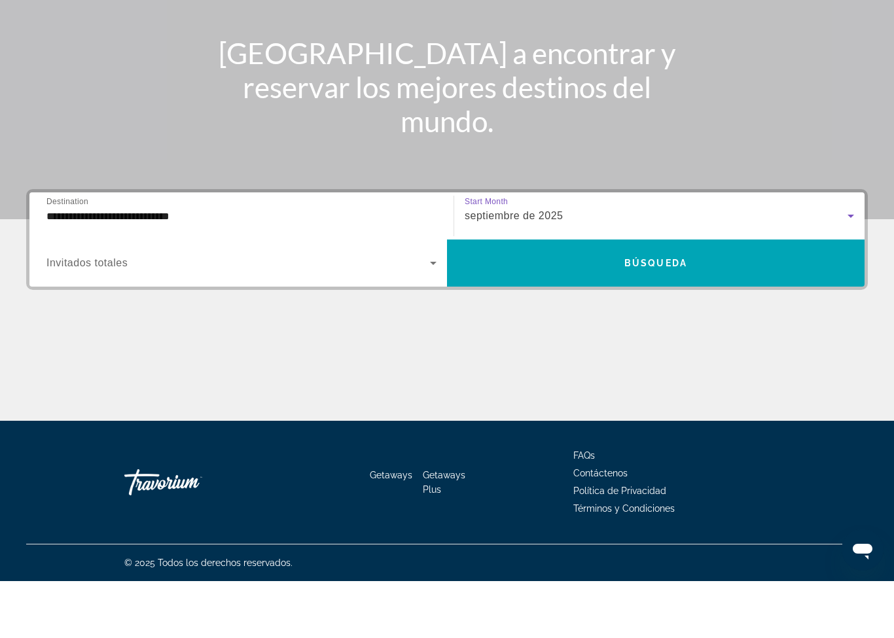
click at [664, 315] on span "Búsqueda" at bounding box center [656, 320] width 63 height 10
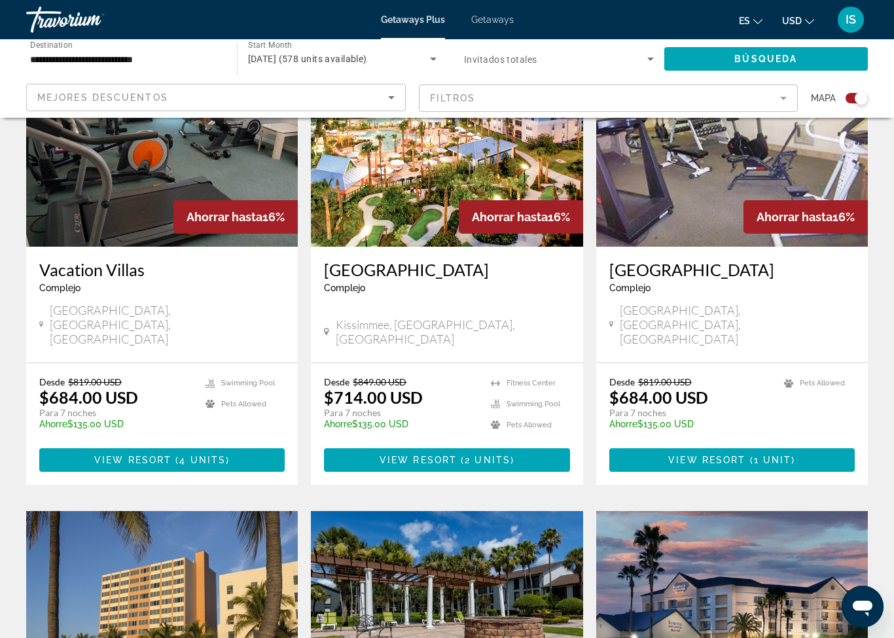
scroll to position [526, 0]
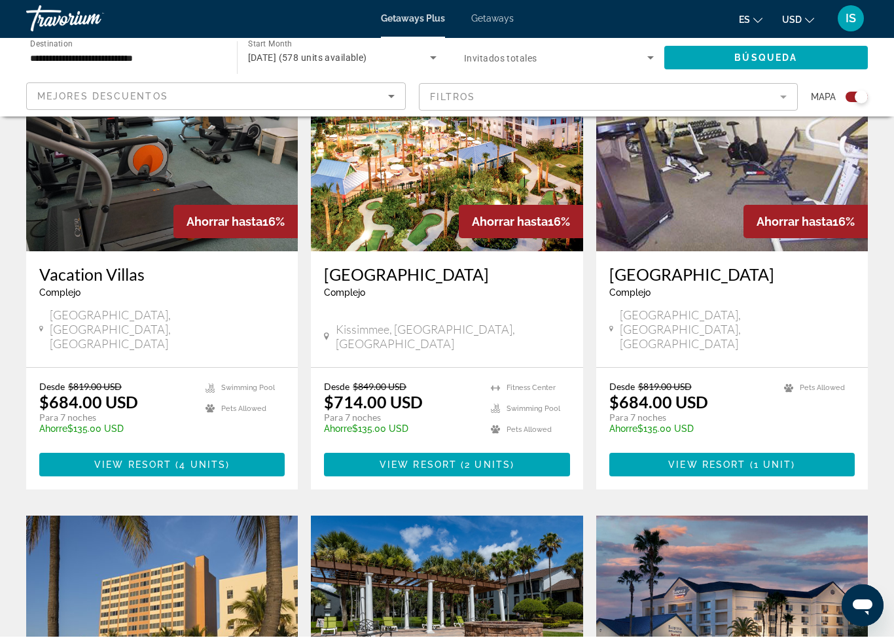
click at [367, 413] on p "Para 7 noches" at bounding box center [400, 419] width 153 height 12
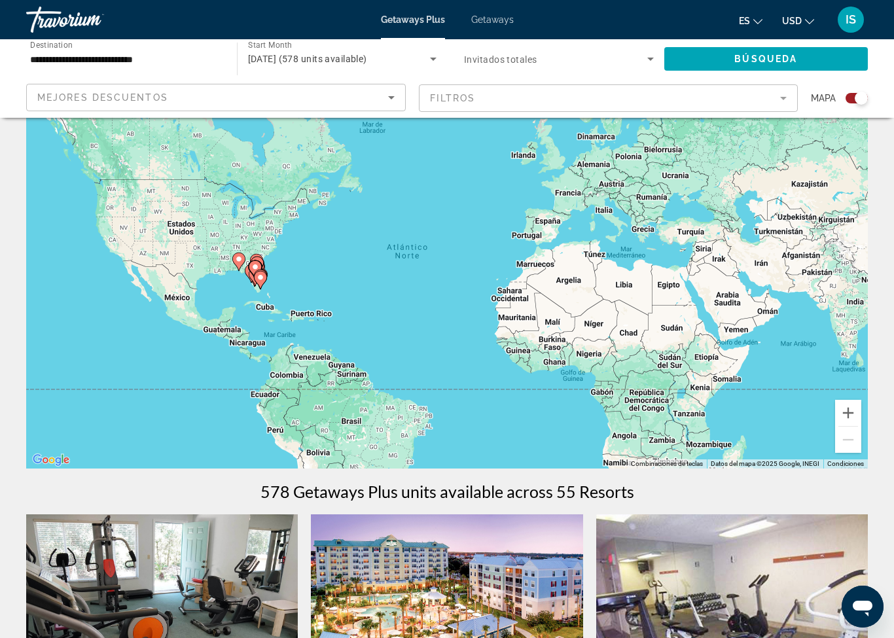
scroll to position [0, 0]
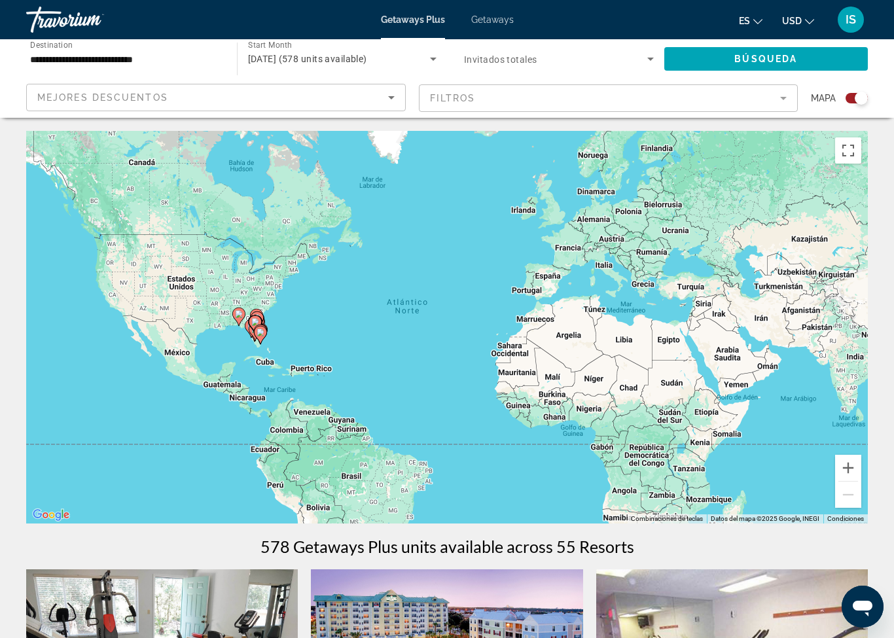
click at [656, 52] on icon "Search widget" at bounding box center [651, 59] width 16 height 16
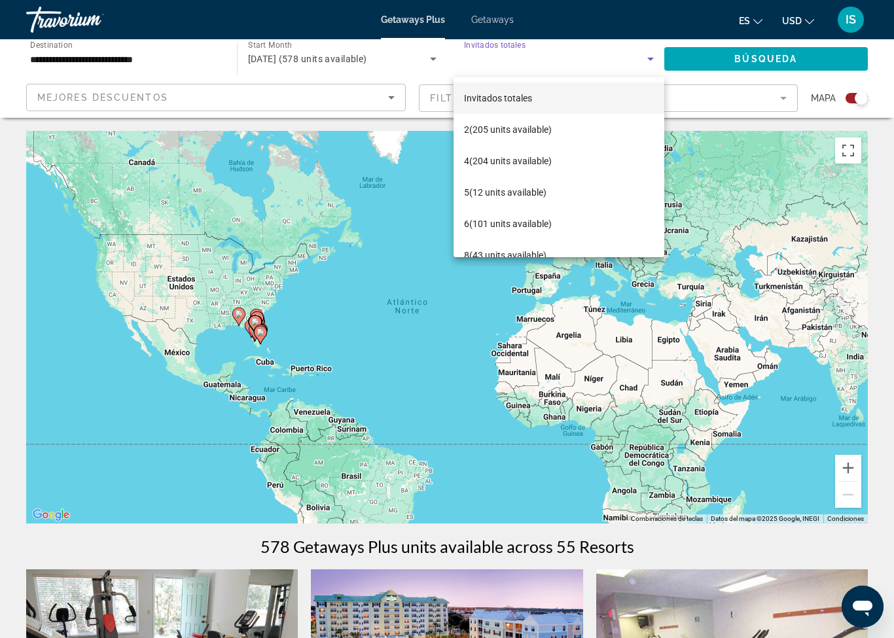
click at [503, 14] on div at bounding box center [447, 319] width 894 height 638
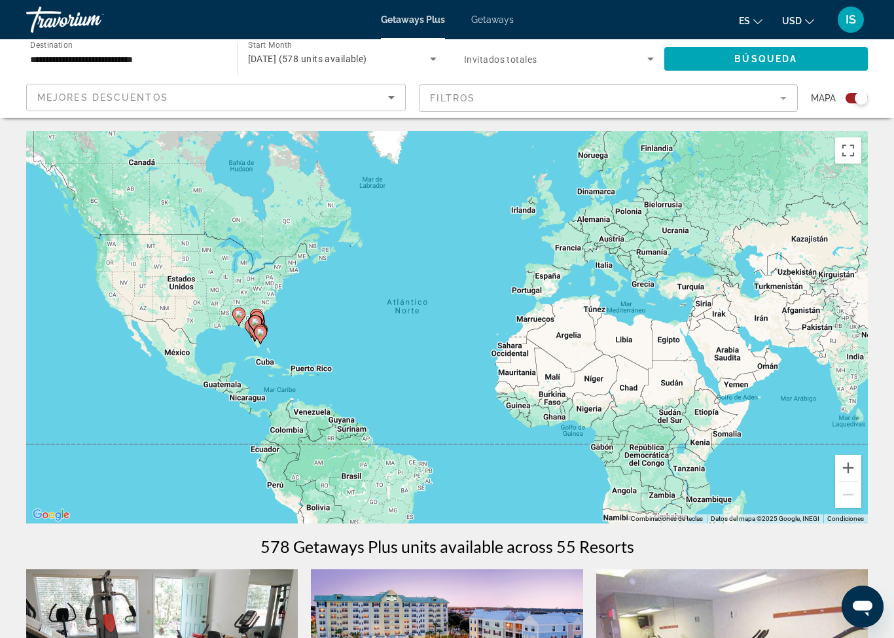
click at [498, 18] on span "Getaways" at bounding box center [492, 19] width 43 height 10
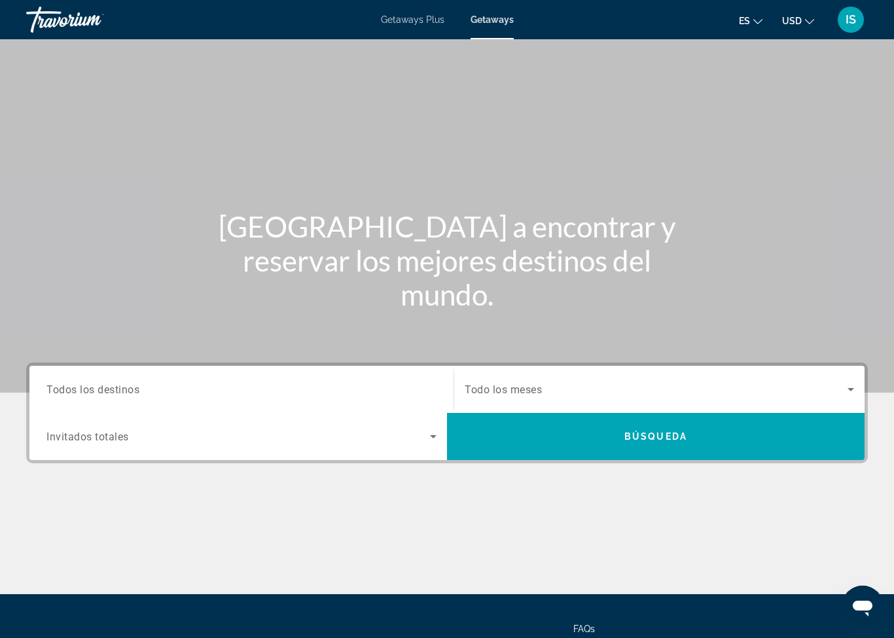
click at [151, 389] on input "Destination Todos los destinos" at bounding box center [241, 390] width 390 height 16
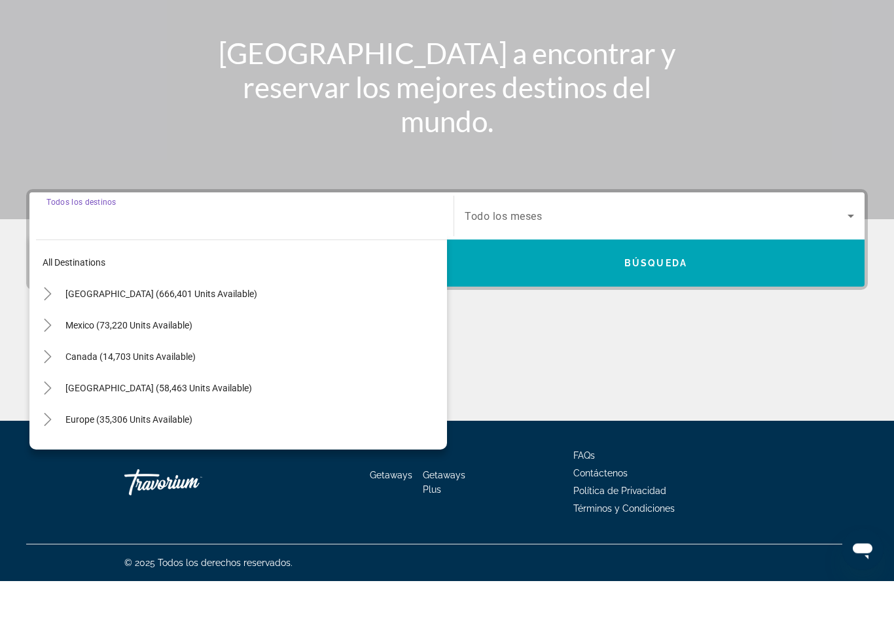
scroll to position [117, 0]
click at [188, 335] on span "Search widget" at bounding box center [253, 350] width 388 height 31
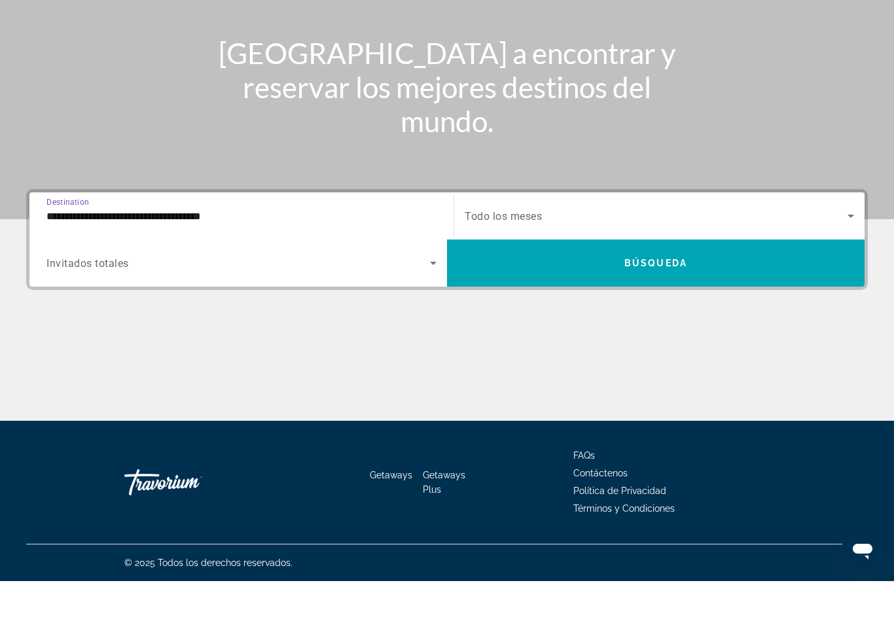
click at [229, 266] on input "**********" at bounding box center [241, 274] width 390 height 16
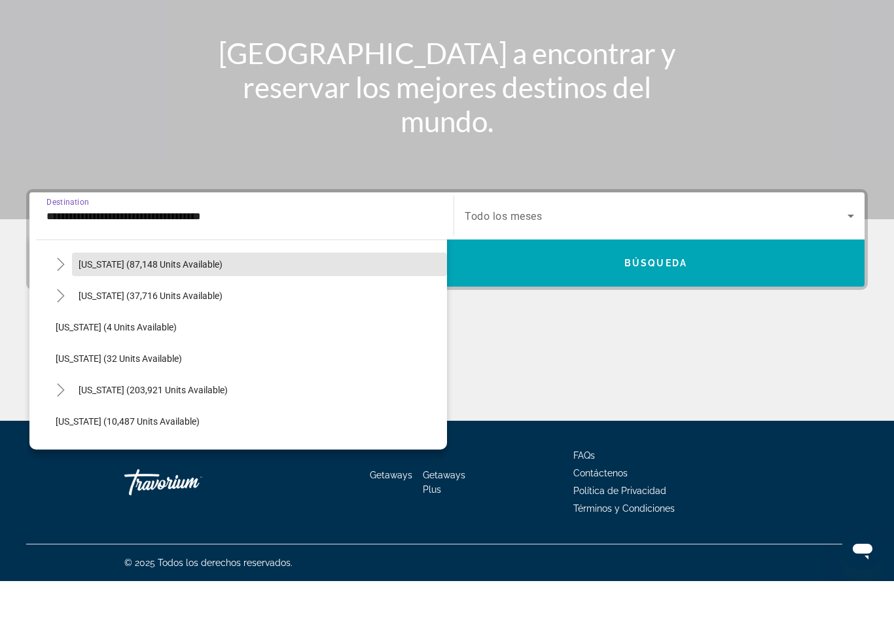
scroll to position [130, 0]
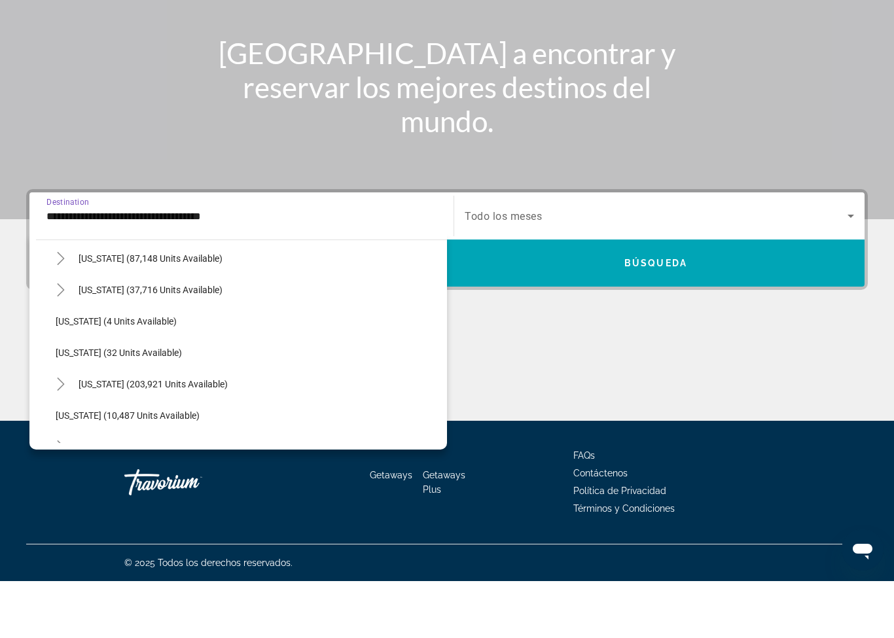
click at [174, 426] on span "Search widget" at bounding box center [259, 441] width 375 height 31
type input "**********"
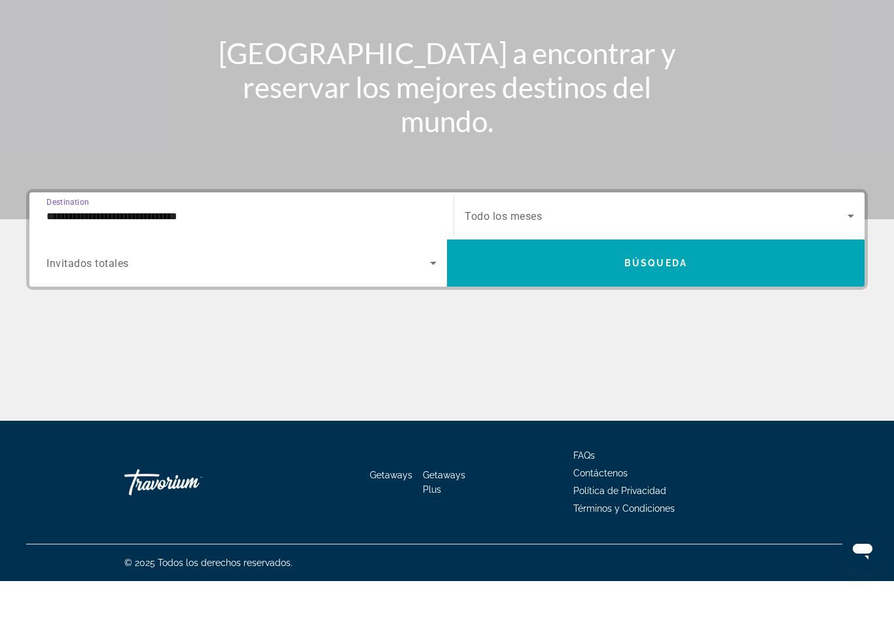
click at [436, 312] on icon "Search widget" at bounding box center [434, 320] width 16 height 16
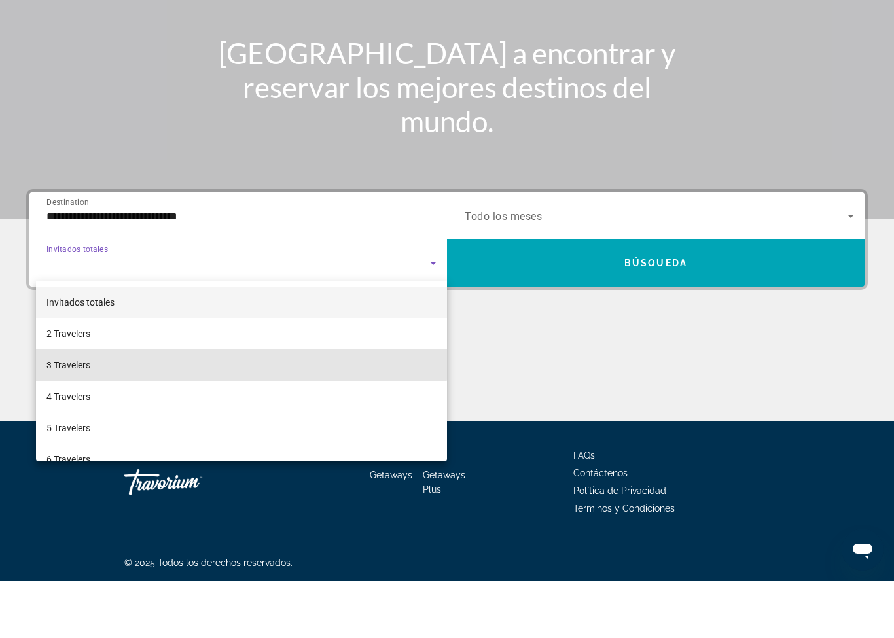
click at [106, 407] on mat-option "3 Travelers" at bounding box center [241, 422] width 411 height 31
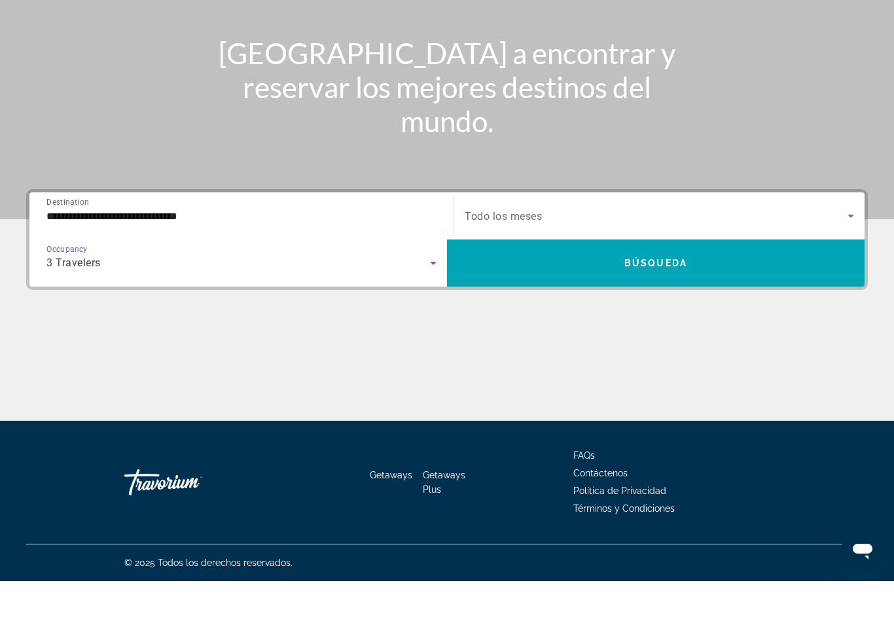
click at [572, 265] on span "Search widget" at bounding box center [656, 273] width 383 height 16
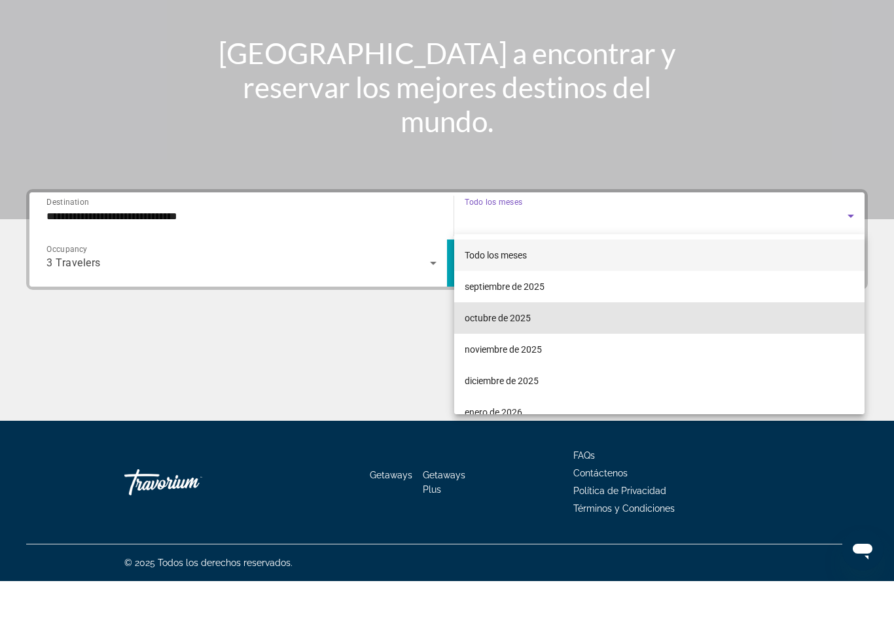
click at [515, 367] on span "octubre de 2025" at bounding box center [498, 375] width 66 height 16
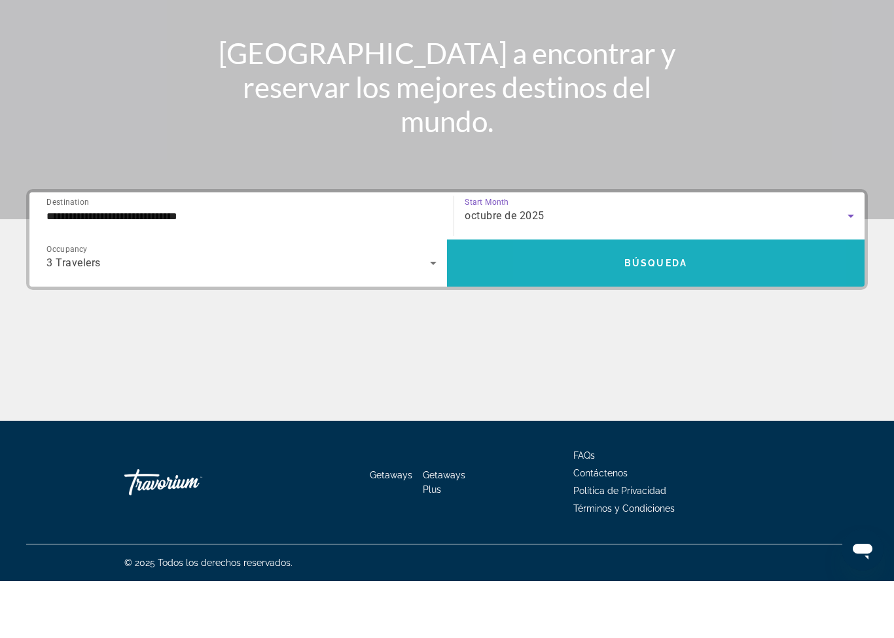
click at [607, 304] on span "Search widget" at bounding box center [656, 319] width 418 height 31
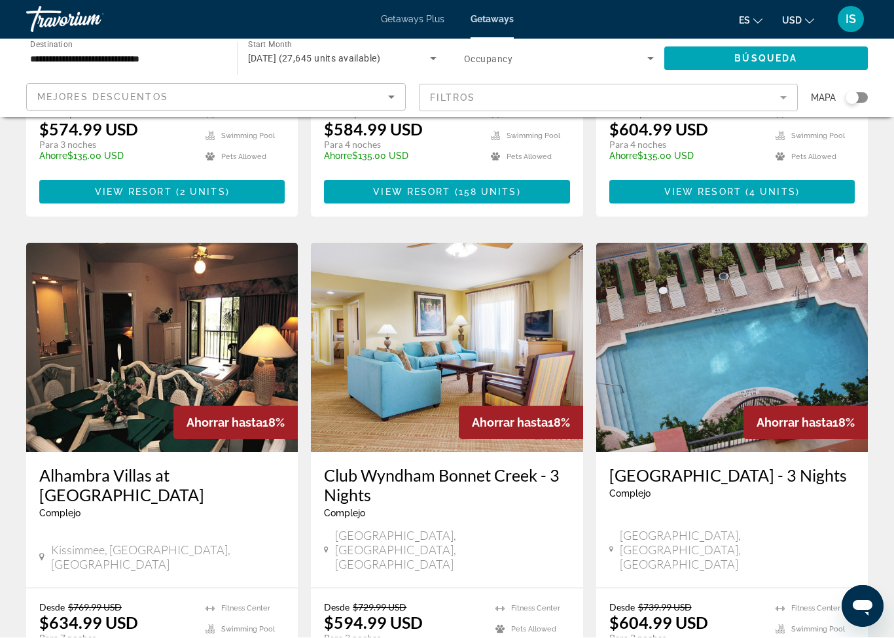
scroll to position [1480, 0]
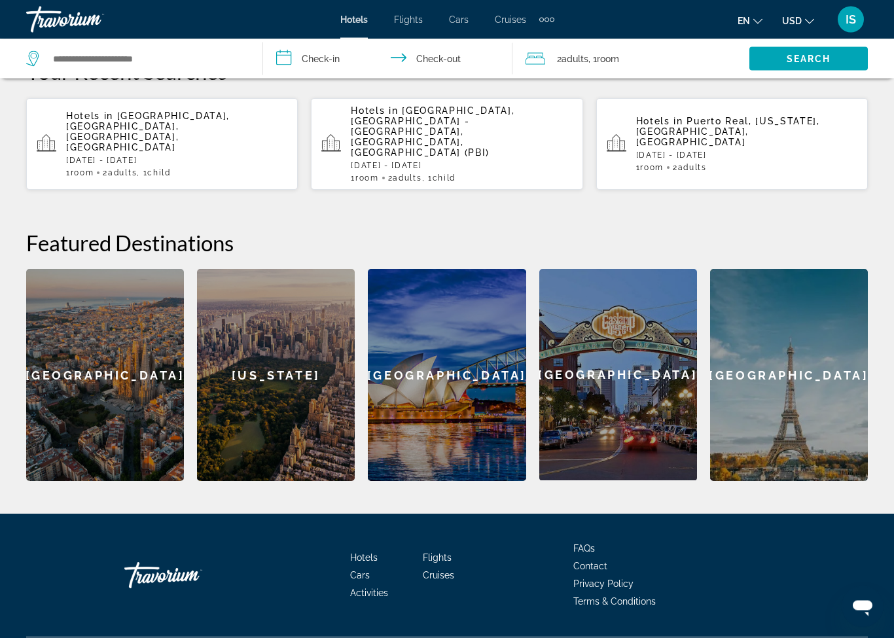
scroll to position [394, 0]
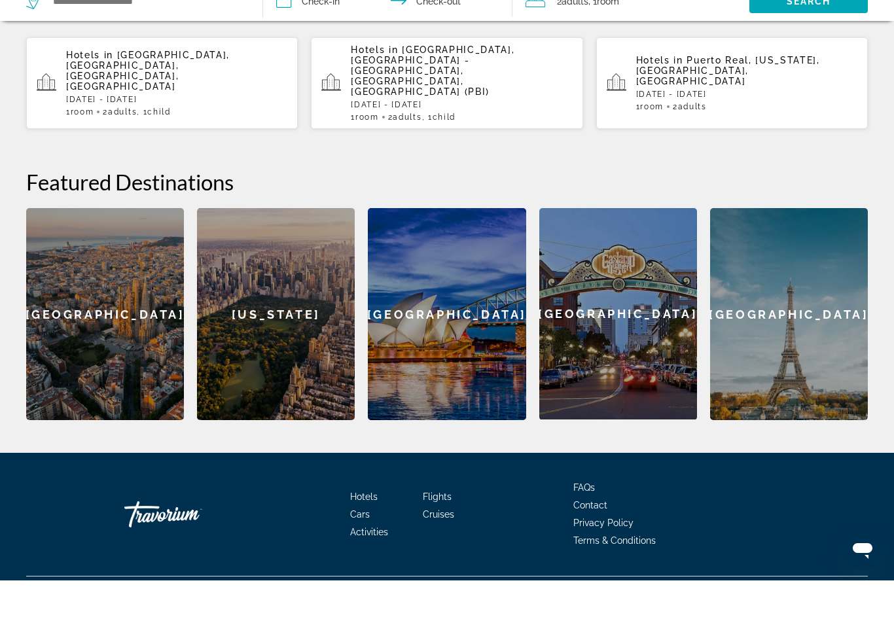
click at [787, 316] on div "[GEOGRAPHIC_DATA]" at bounding box center [789, 372] width 158 height 212
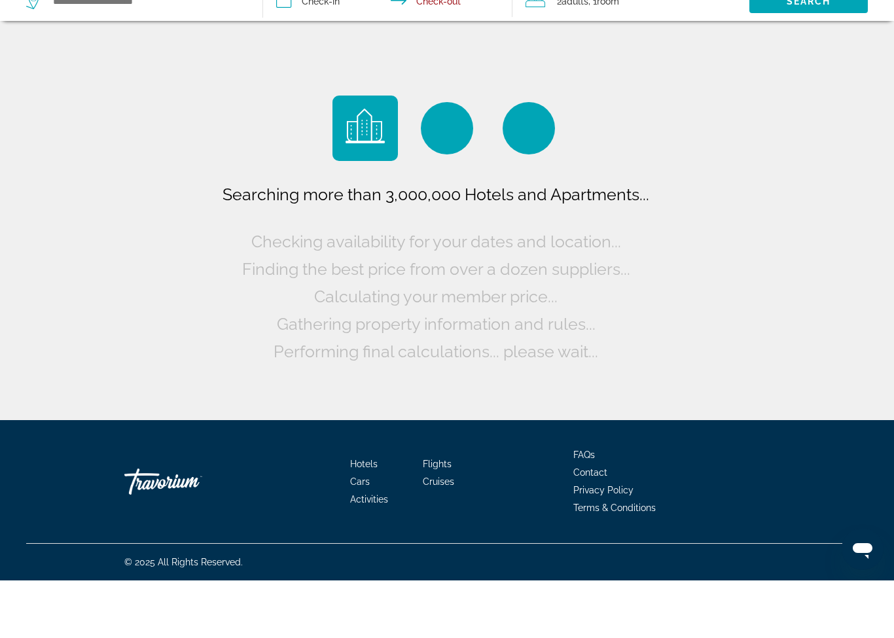
scroll to position [32, 0]
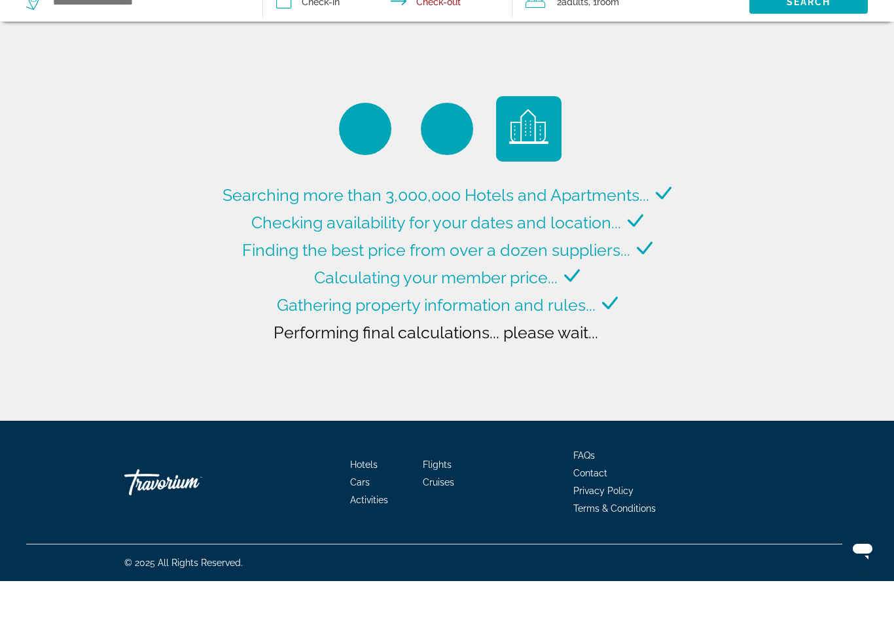
type input "**********"
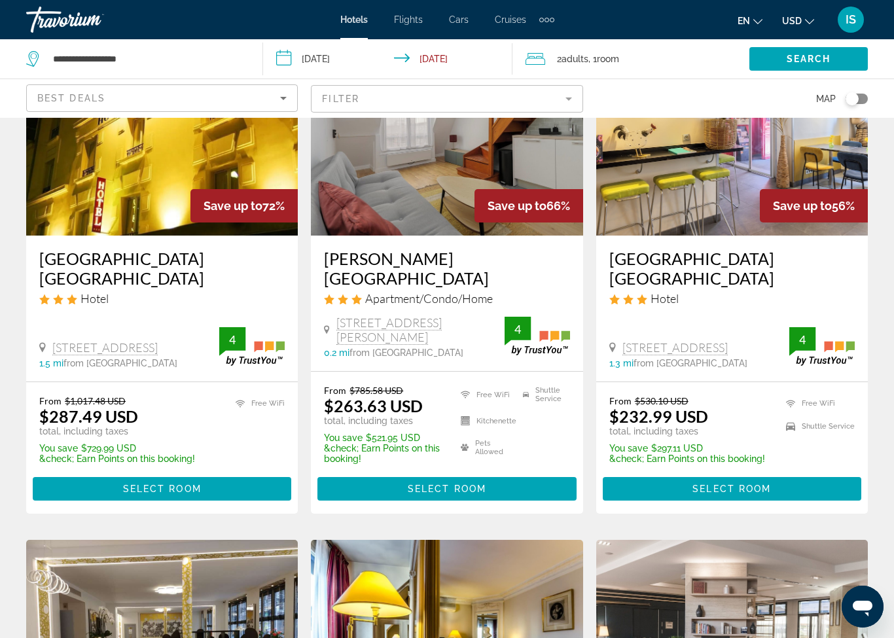
scroll to position [136, 0]
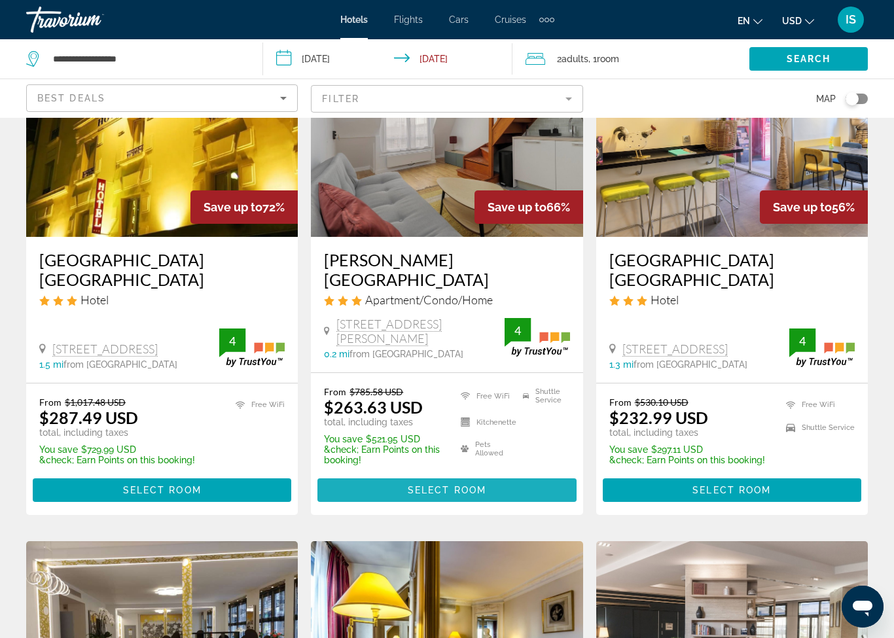
click at [424, 485] on span "Select Room" at bounding box center [447, 490] width 79 height 10
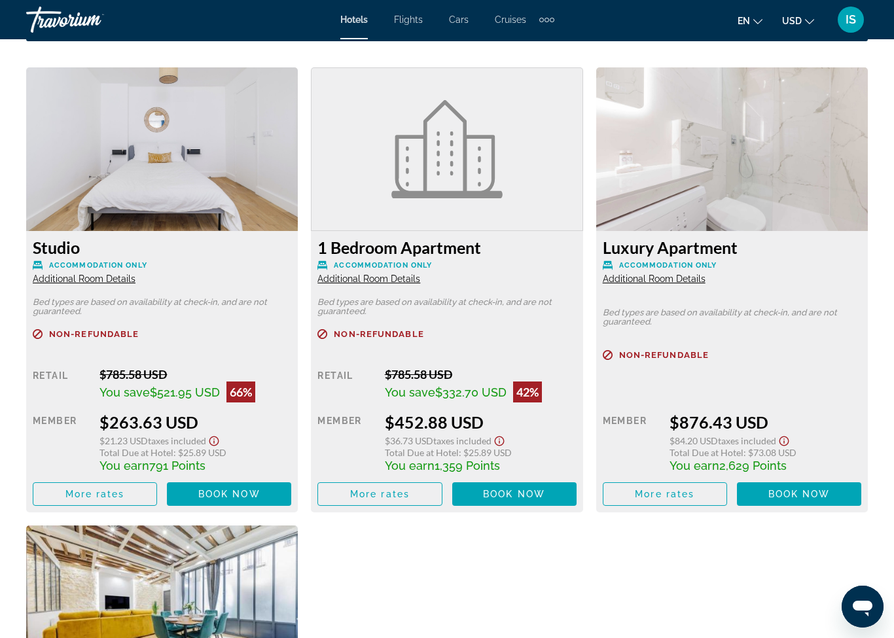
scroll to position [2015, 0]
